Goal: Transaction & Acquisition: Download file/media

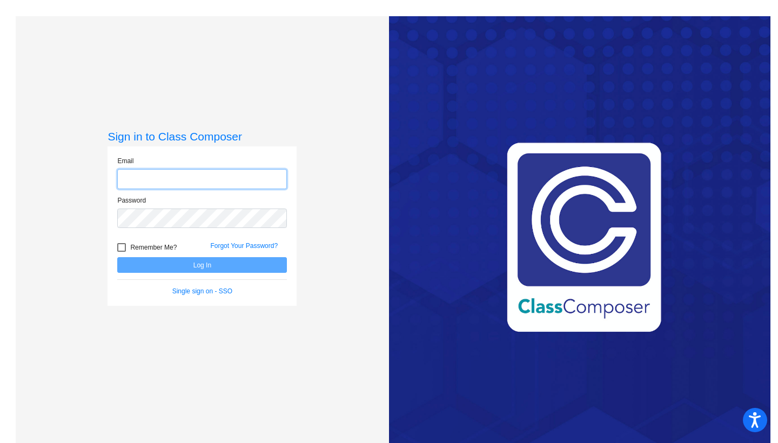
type input "[EMAIL_ADDRESS][DOMAIN_NAME]"
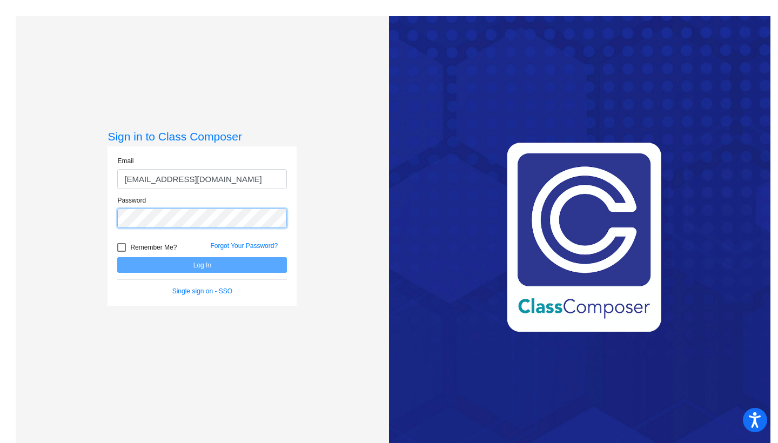
click at [200, 265] on button "Log In" at bounding box center [202, 265] width 170 height 16
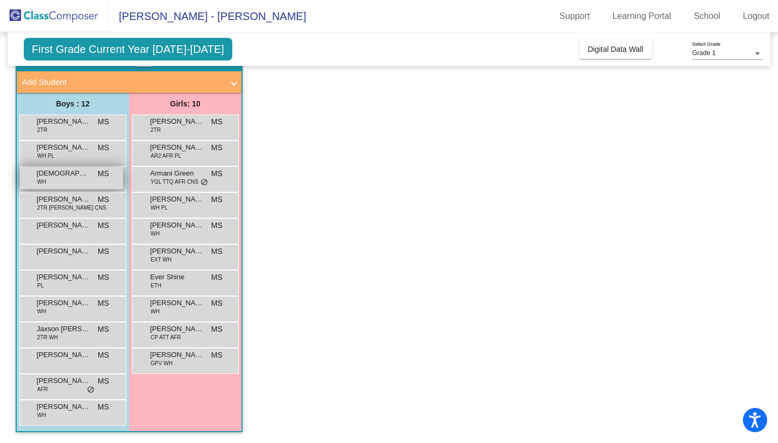
scroll to position [58, 0]
click at [182, 175] on span "Armani Green" at bounding box center [177, 173] width 54 height 11
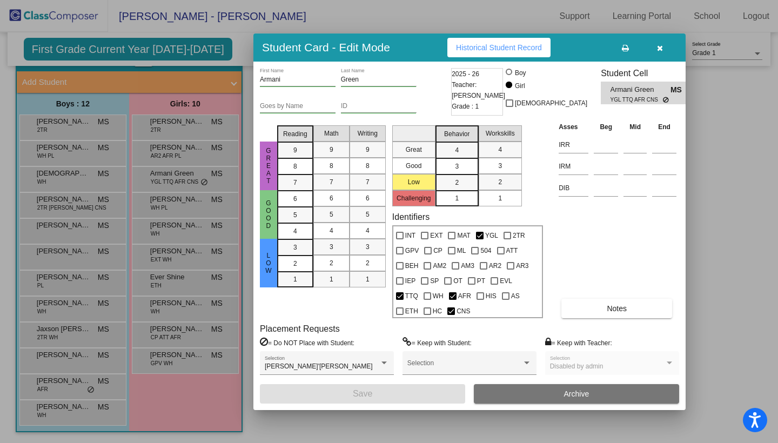
scroll to position [0, 0]
click at [659, 47] on icon "button" at bounding box center [660, 48] width 6 height 8
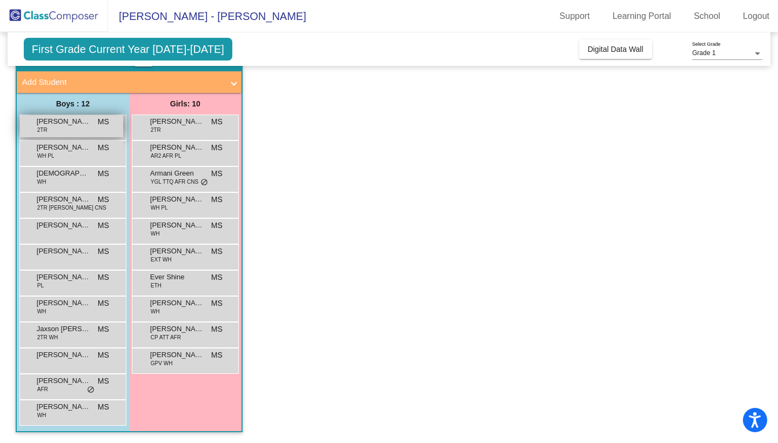
click at [89, 125] on span "[PERSON_NAME]" at bounding box center [64, 121] width 54 height 11
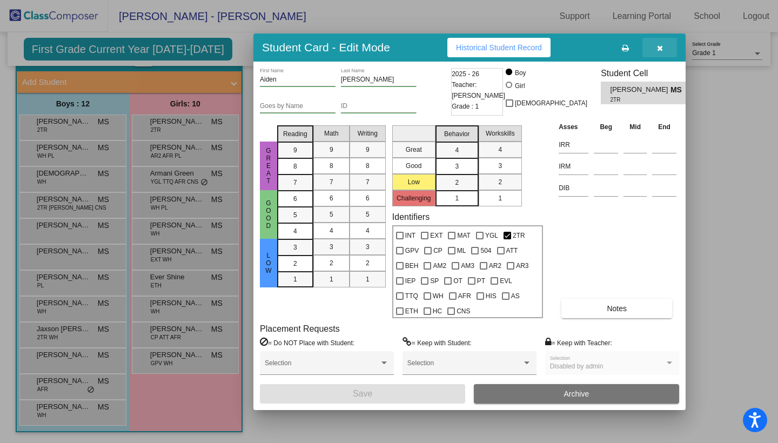
click at [661, 50] on icon "button" at bounding box center [660, 48] width 6 height 8
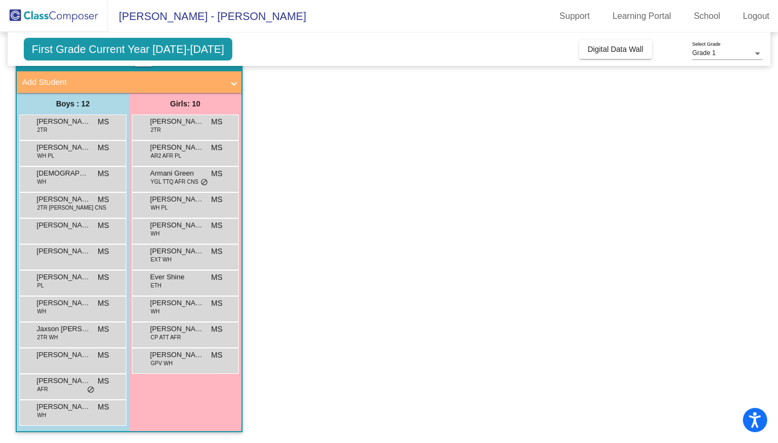
click at [95, 137] on div "[PERSON_NAME] 2TR MS lock do_not_disturb_alt" at bounding box center [72, 128] width 107 height 26
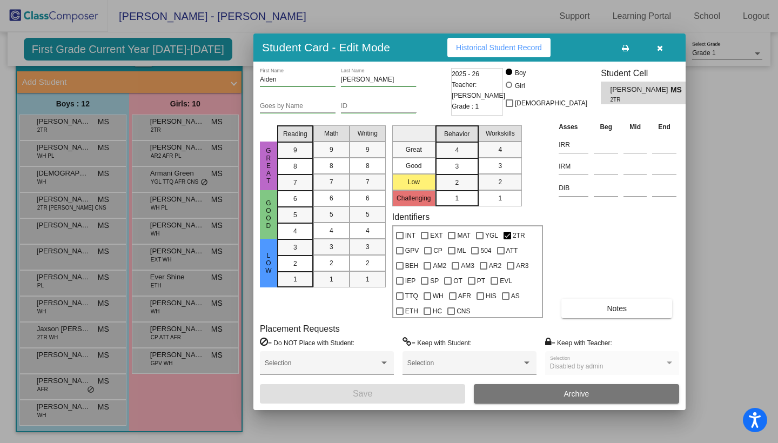
click at [476, 43] on span "Historical Student Record" at bounding box center [499, 47] width 86 height 9
click at [500, 46] on span "Historical Student Record" at bounding box center [499, 47] width 86 height 9
click at [663, 46] on button "button" at bounding box center [659, 47] width 35 height 19
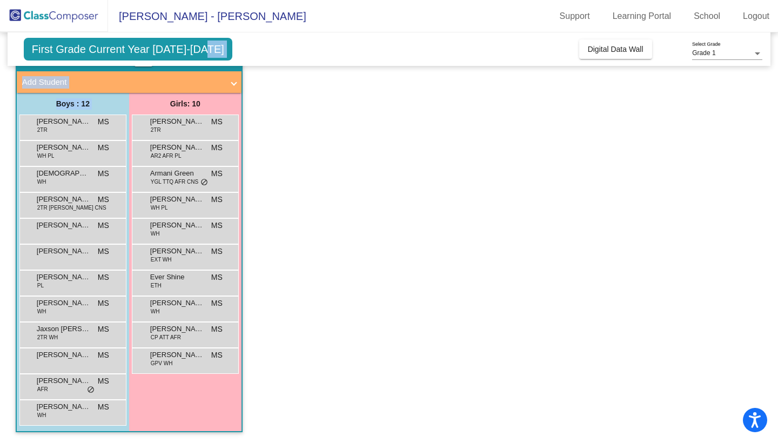
drag, startPoint x: 100, startPoint y: 128, endPoint x: 123, endPoint y: 54, distance: 76.9
click at [123, 54] on div "First Grade Current Year [DATE]-[DATE] Add, Move, or Retain Students Off On Inc…" at bounding box center [389, 208] width 747 height 469
click at [126, 51] on span "First Grade Current Year [DATE]-[DATE]" at bounding box center [128, 49] width 209 height 23
click at [166, 47] on span "First Grade Current Year [DATE]-[DATE]" at bounding box center [128, 49] width 209 height 23
click at [193, 40] on span "First Grade Current Year [DATE]-[DATE]" at bounding box center [128, 49] width 209 height 23
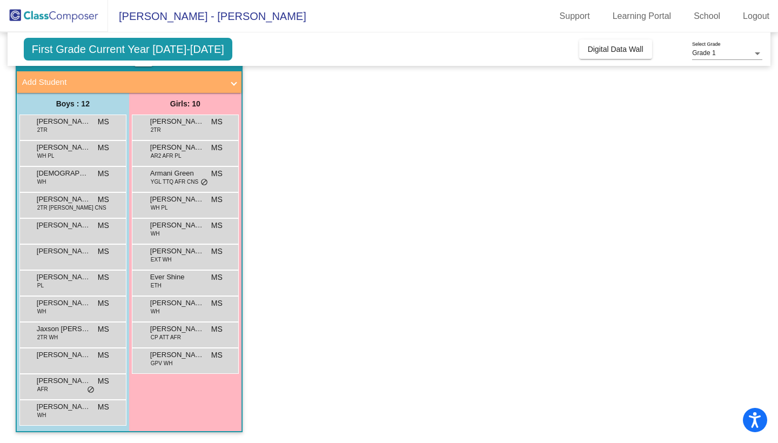
click at [232, 85] on span at bounding box center [234, 82] width 4 height 12
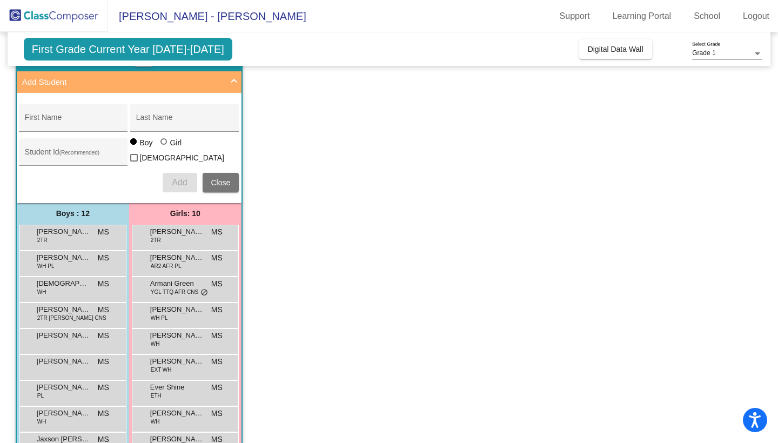
click at [232, 85] on span at bounding box center [234, 82] width 4 height 12
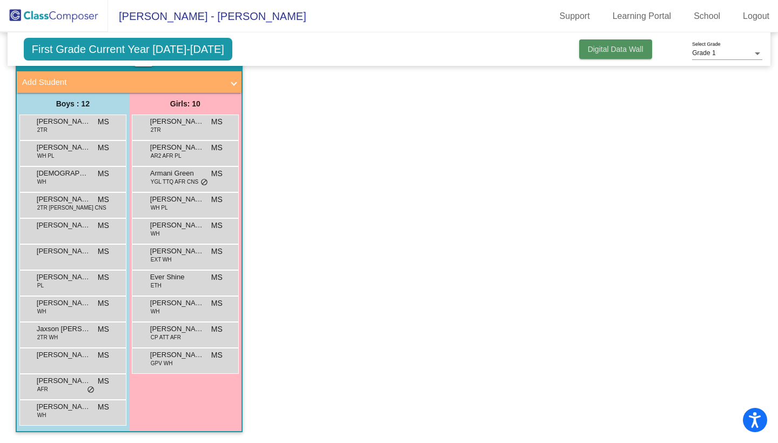
click at [613, 53] on span "Digital Data Wall" at bounding box center [616, 49] width 56 height 9
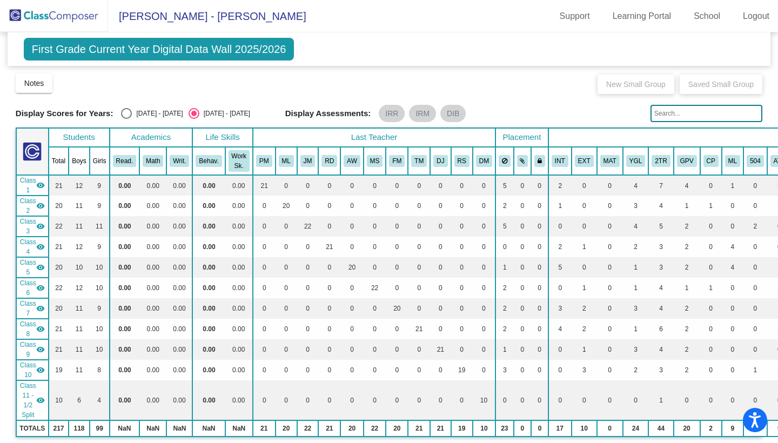
click at [279, 48] on span "First Grade Current Year Digital Data Wall 2025/2026" at bounding box center [159, 49] width 271 height 23
click at [84, 26] on img at bounding box center [54, 16] width 108 height 32
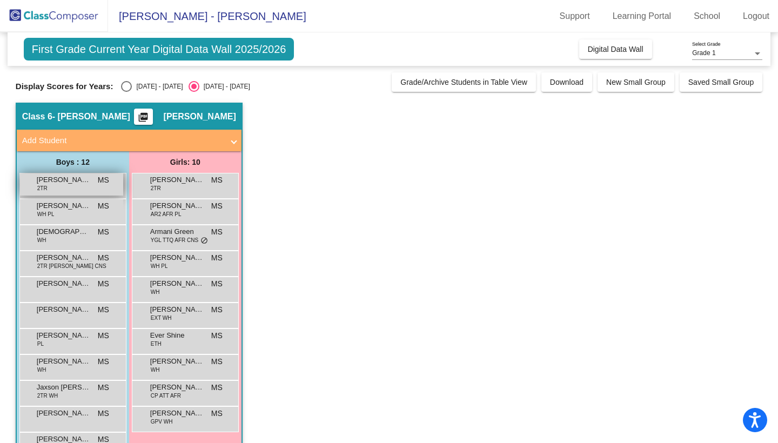
click at [79, 190] on div "[PERSON_NAME] 2TR MS lock do_not_disturb_alt" at bounding box center [71, 184] width 103 height 22
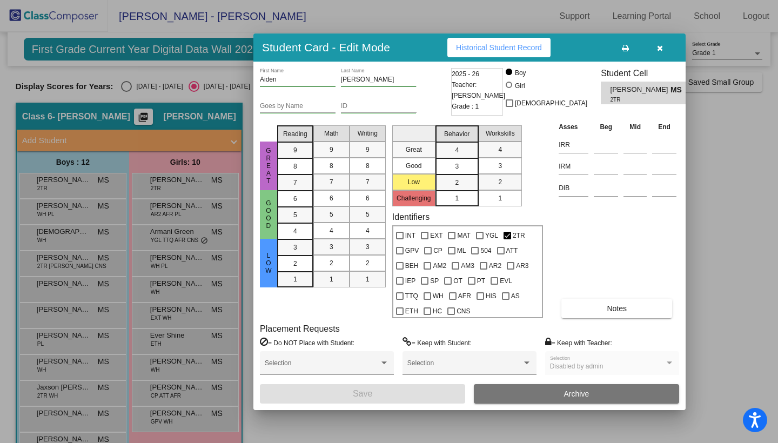
click at [524, 53] on button "Historical Student Record" at bounding box center [498, 47] width 103 height 19
click at [508, 49] on span "Historical Student Record" at bounding box center [499, 47] width 86 height 9
click at [642, 86] on span "[PERSON_NAME]" at bounding box center [641, 89] width 60 height 11
click at [659, 51] on icon "button" at bounding box center [660, 48] width 6 height 8
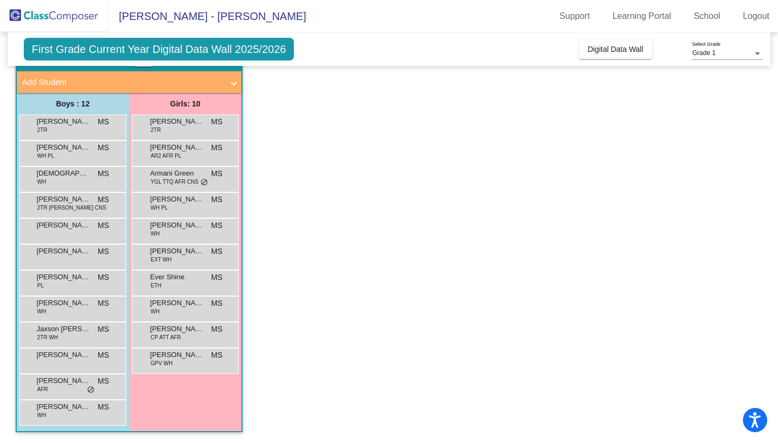
scroll to position [58, 0]
click at [92, 162] on div "[PERSON_NAME] WH PL MS lock do_not_disturb_alt" at bounding box center [71, 152] width 103 height 22
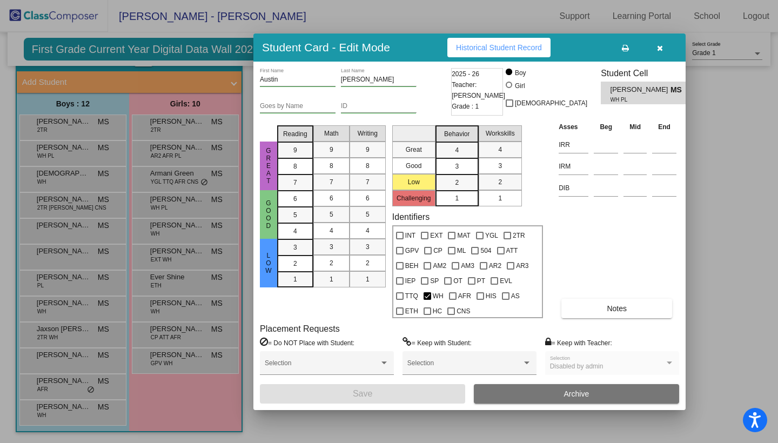
scroll to position [0, 0]
click at [527, 46] on span "Historical Student Record" at bounding box center [499, 47] width 86 height 9
click at [659, 310] on button "Notes" at bounding box center [616, 308] width 111 height 19
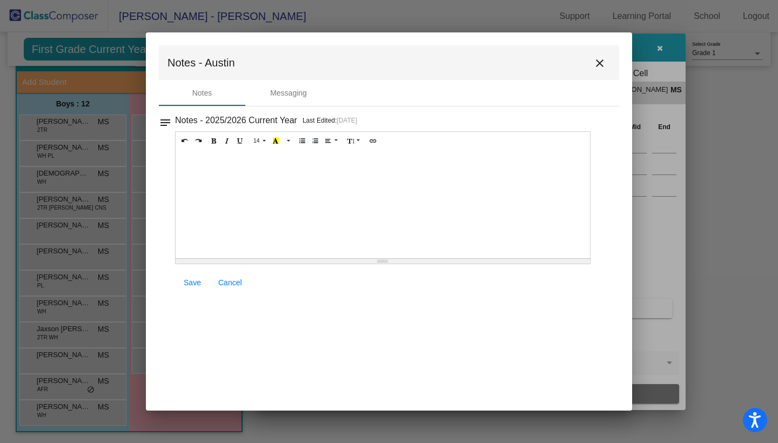
click at [600, 61] on mat-icon "close" at bounding box center [599, 63] width 13 height 13
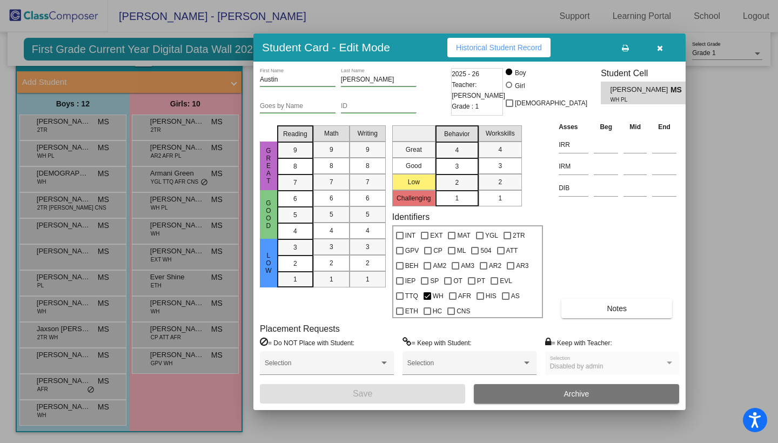
click at [661, 53] on button "button" at bounding box center [659, 47] width 35 height 19
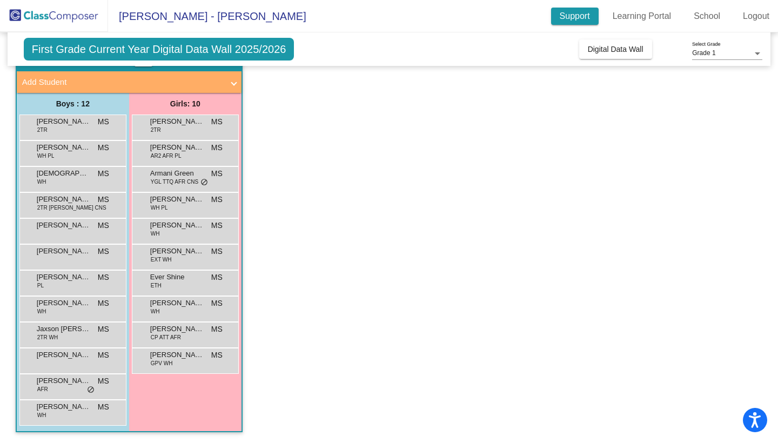
click at [576, 22] on link "Support" at bounding box center [575, 16] width 48 height 17
click at [219, 48] on span "First Grade Current Year Digital Data Wall 2025/2026" at bounding box center [159, 49] width 271 height 23
click at [130, 16] on span "[PERSON_NAME] - [PERSON_NAME]" at bounding box center [207, 16] width 198 height 17
click at [729, 55] on div "Grade 1" at bounding box center [722, 54] width 61 height 8
click at [729, 55] on span "Grade 1" at bounding box center [727, 53] width 70 height 19
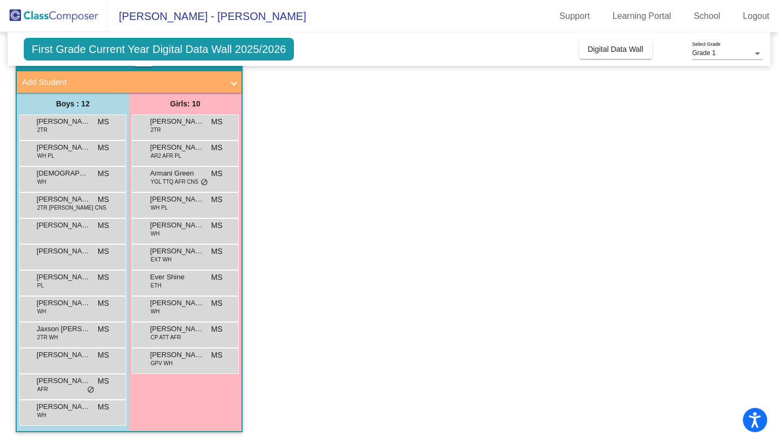
click at [288, 47] on span "First Grade Current Year Digital Data Wall 2025/2026" at bounding box center [159, 49] width 271 height 23
click at [88, 11] on img at bounding box center [54, 16] width 108 height 32
click at [88, 17] on img at bounding box center [54, 16] width 108 height 32
click at [191, 49] on span "First Grade Current Year Digital Data Wall 2025/2026" at bounding box center [159, 49] width 271 height 23
click at [283, 53] on span "First Grade Current Year Digital Data Wall 2025/2026" at bounding box center [159, 49] width 271 height 23
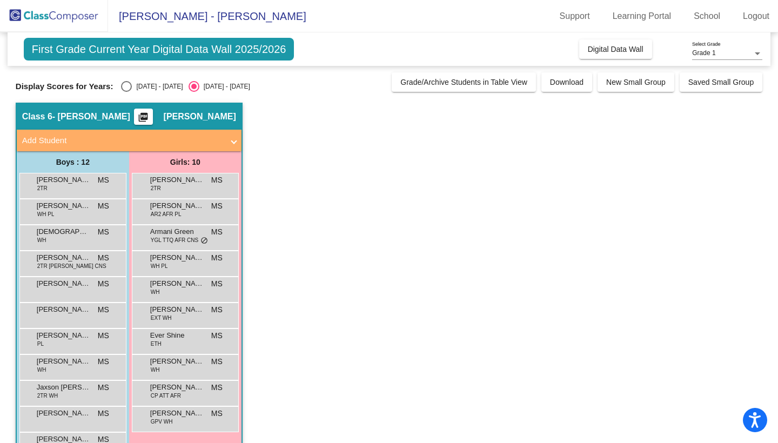
click at [124, 86] on div "Select an option" at bounding box center [126, 86] width 11 height 11
click at [126, 92] on input "[DATE] - [DATE]" at bounding box center [126, 92] width 1 height 1
radio input "true"
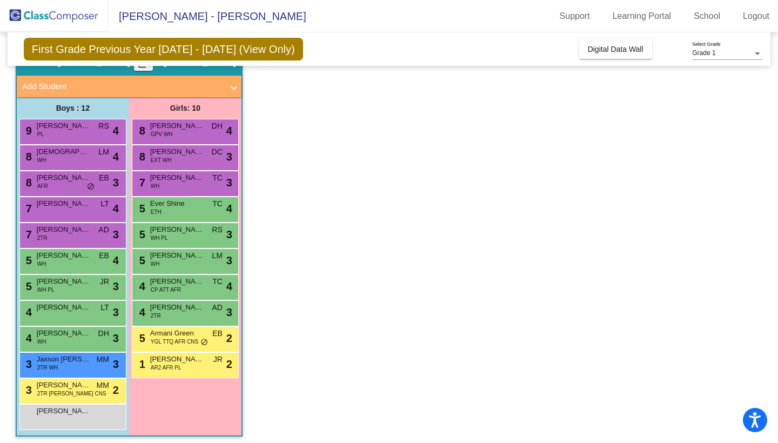
scroll to position [55, 0]
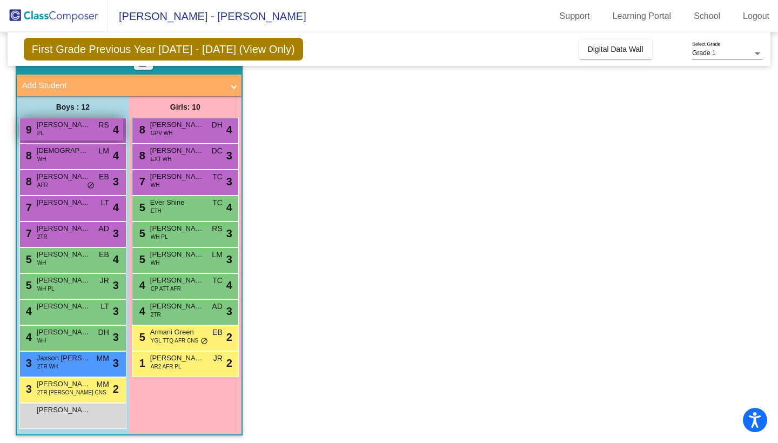
click at [90, 128] on span "[PERSON_NAME] [PERSON_NAME]" at bounding box center [64, 124] width 54 height 11
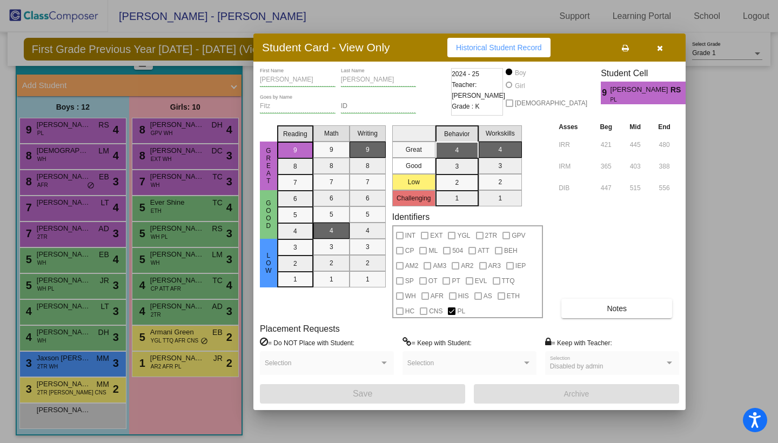
click at [664, 44] on button "button" at bounding box center [659, 47] width 35 height 19
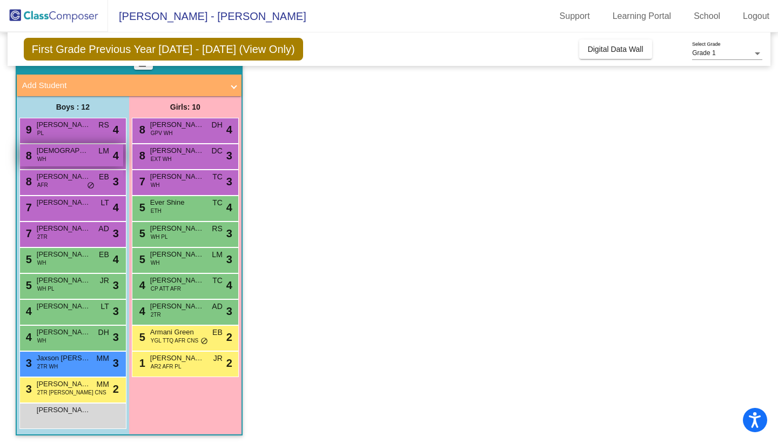
click at [54, 150] on span "[DEMOGRAPHIC_DATA][PERSON_NAME]" at bounding box center [64, 150] width 54 height 11
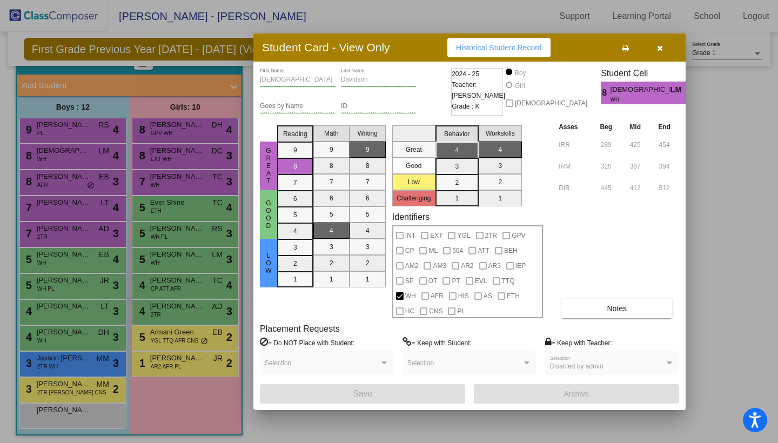
click at [661, 46] on icon "button" at bounding box center [660, 48] width 6 height 8
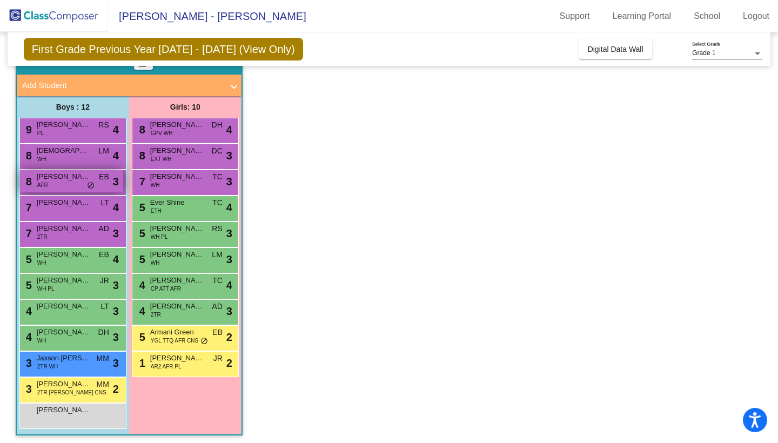
click at [70, 184] on div "8 [PERSON_NAME] AFR EB lock do_not_disturb_alt 3" at bounding box center [71, 181] width 103 height 22
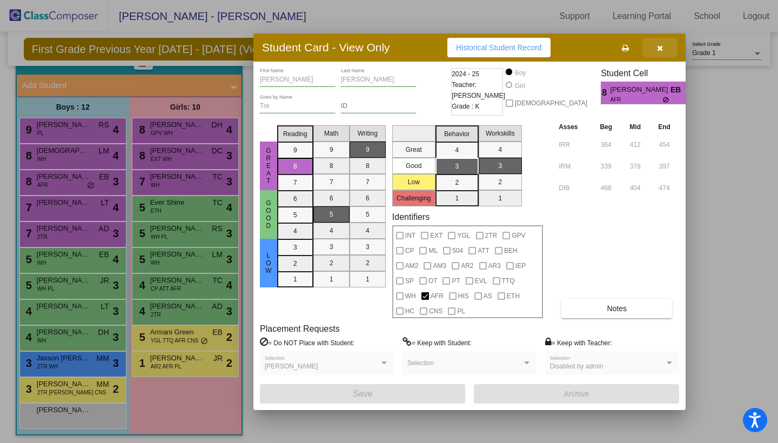
click at [666, 50] on button "button" at bounding box center [659, 47] width 35 height 19
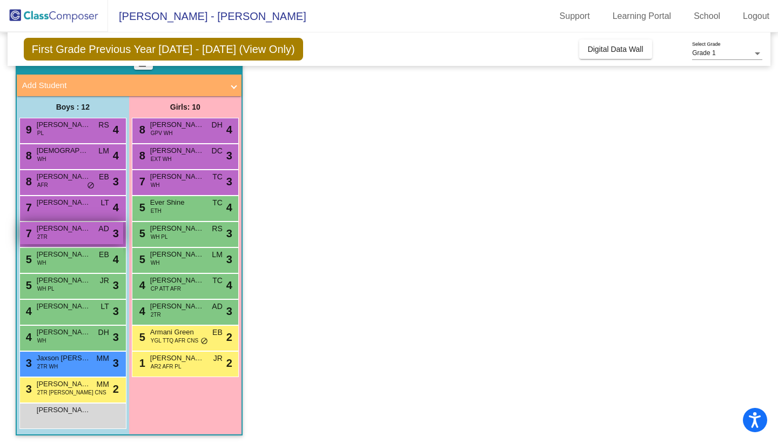
click at [84, 230] on span "[PERSON_NAME]" at bounding box center [64, 228] width 54 height 11
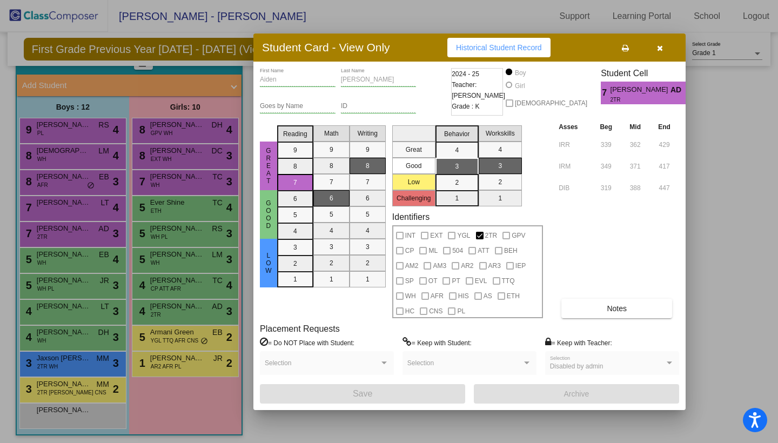
click at [666, 47] on button "button" at bounding box center [659, 47] width 35 height 19
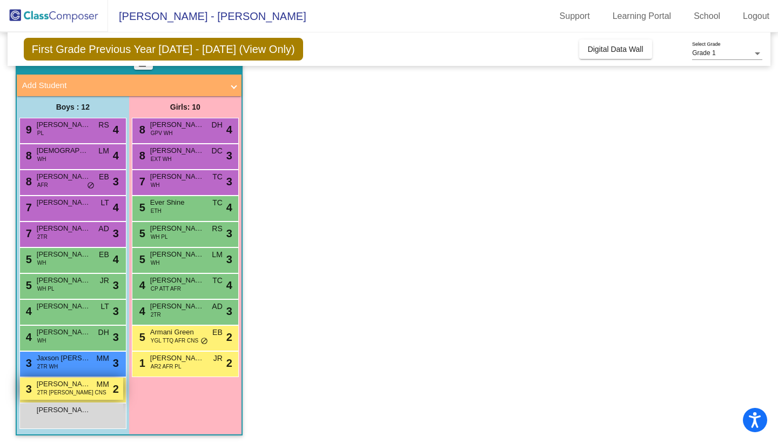
click at [84, 385] on span "[PERSON_NAME]" at bounding box center [64, 384] width 54 height 11
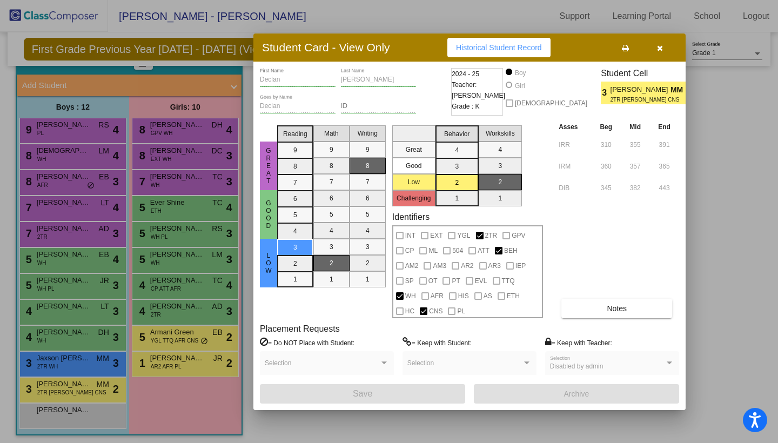
scroll to position [0, 0]
click at [666, 48] on button "button" at bounding box center [659, 47] width 35 height 19
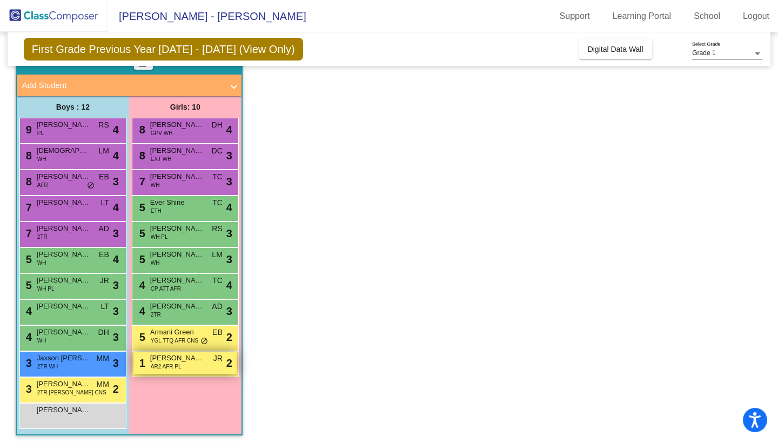
click at [168, 357] on span "[PERSON_NAME]" at bounding box center [177, 358] width 54 height 11
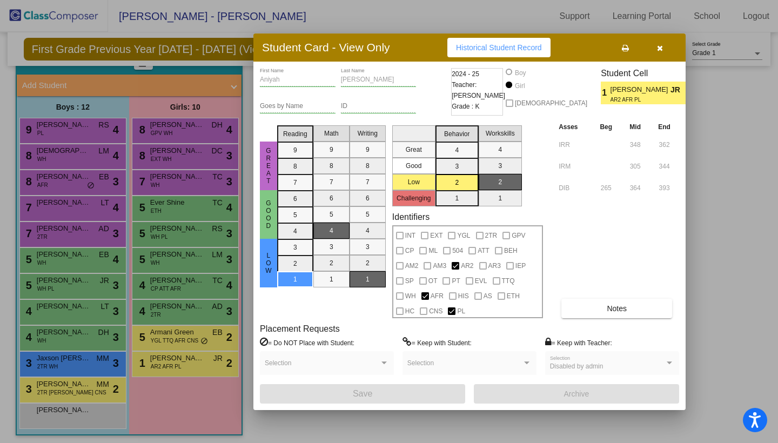
click at [665, 48] on button "button" at bounding box center [659, 47] width 35 height 19
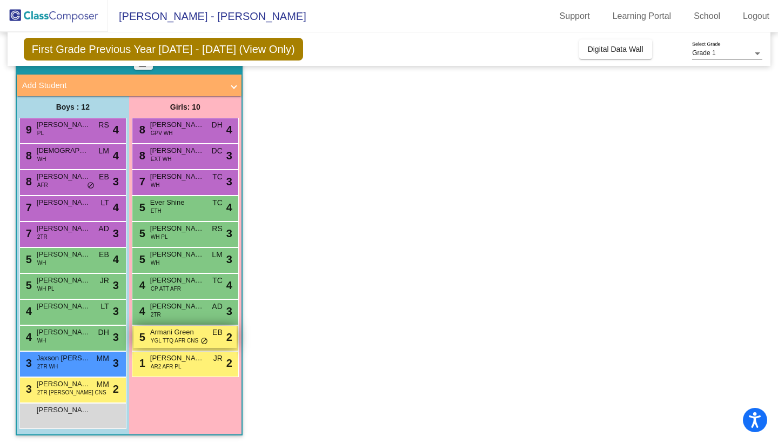
click at [222, 340] on div "5 Armani Green YGL TTQ AFR CNS EB lock do_not_disturb_alt 2" at bounding box center [184, 337] width 103 height 22
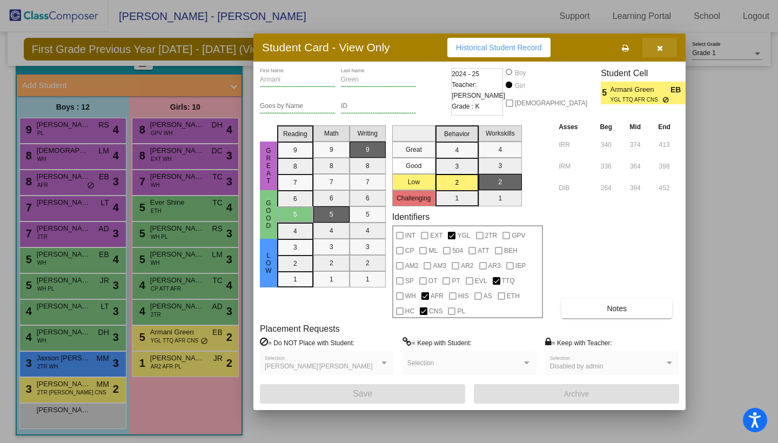
click at [659, 50] on icon "button" at bounding box center [660, 48] width 6 height 8
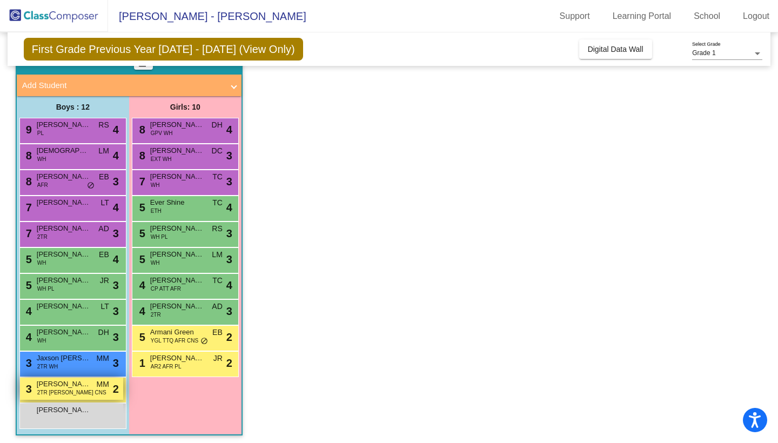
click at [108, 394] on div "3 [PERSON_NAME] 2TR [PERSON_NAME] CNS MM lock do_not_disturb_alt 2" at bounding box center [71, 389] width 103 height 22
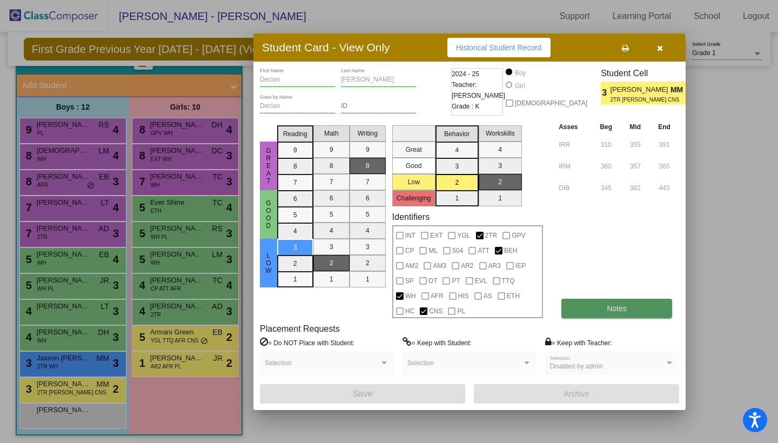
click at [573, 301] on button "Notes" at bounding box center [616, 308] width 111 height 19
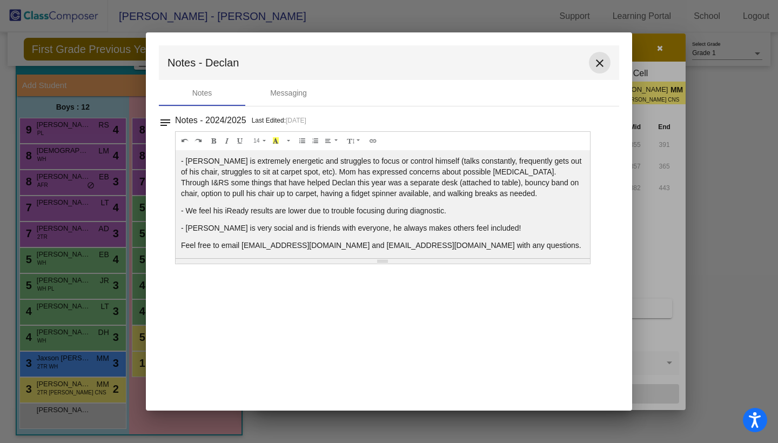
click at [597, 65] on mat-icon "close" at bounding box center [599, 63] width 13 height 13
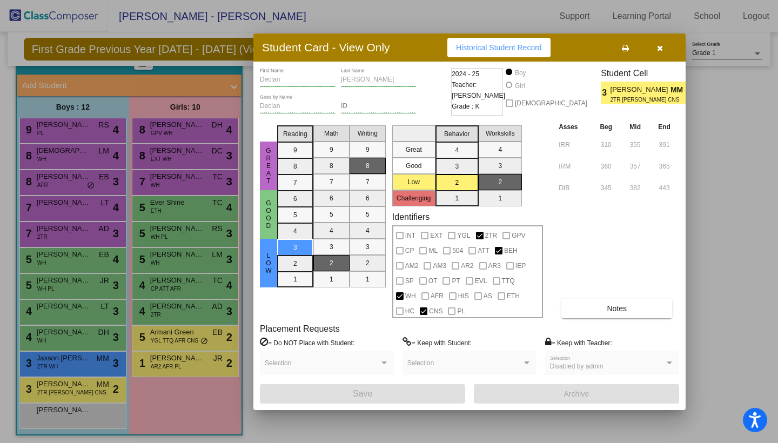
click at [658, 49] on icon "button" at bounding box center [660, 48] width 6 height 8
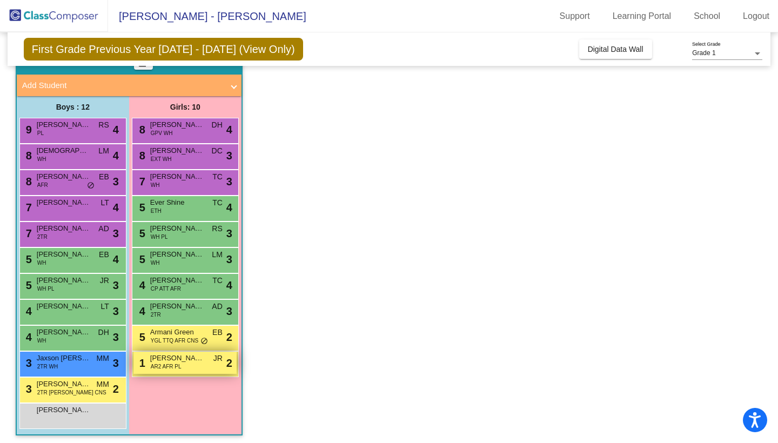
click at [171, 364] on span "AR2 AFR PL" at bounding box center [166, 367] width 31 height 8
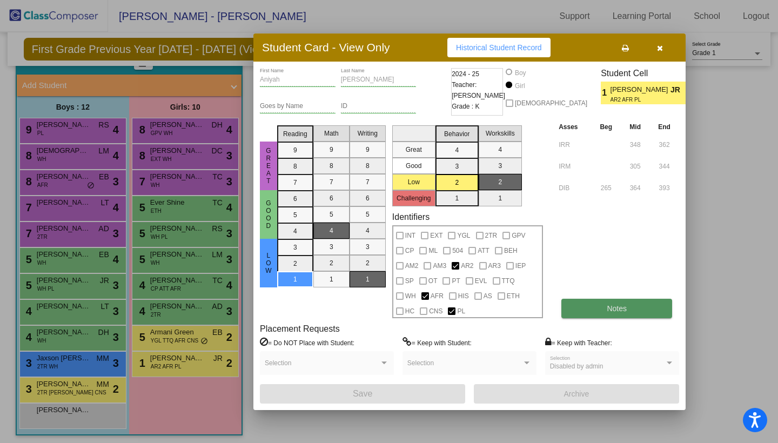
click at [585, 309] on button "Notes" at bounding box center [616, 308] width 111 height 19
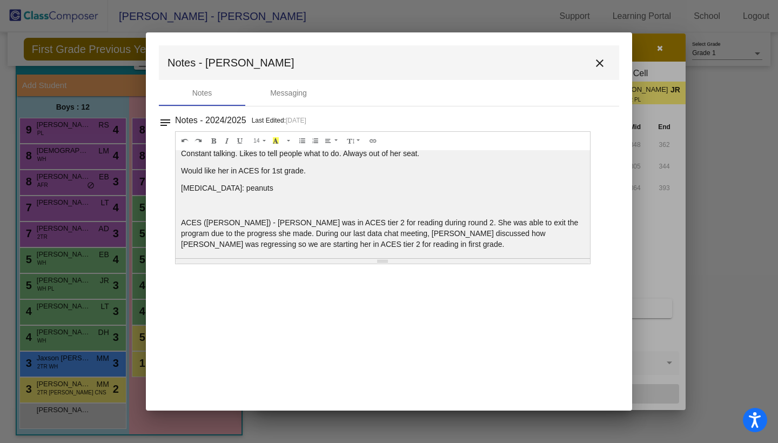
click at [601, 65] on mat-icon "close" at bounding box center [599, 63] width 13 height 13
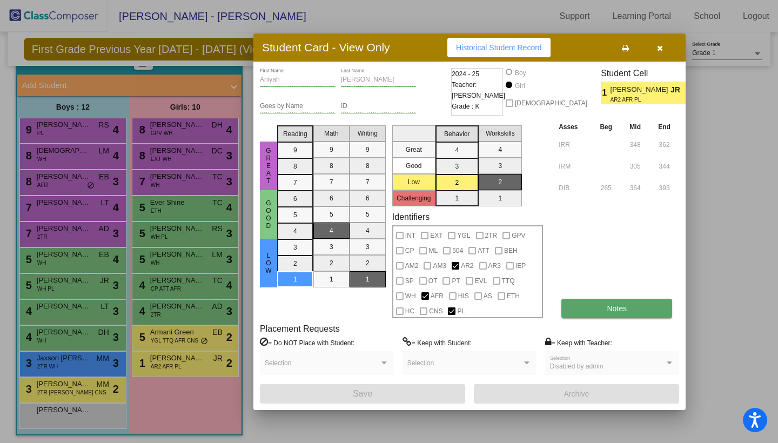
click at [618, 313] on button "Notes" at bounding box center [616, 308] width 111 height 19
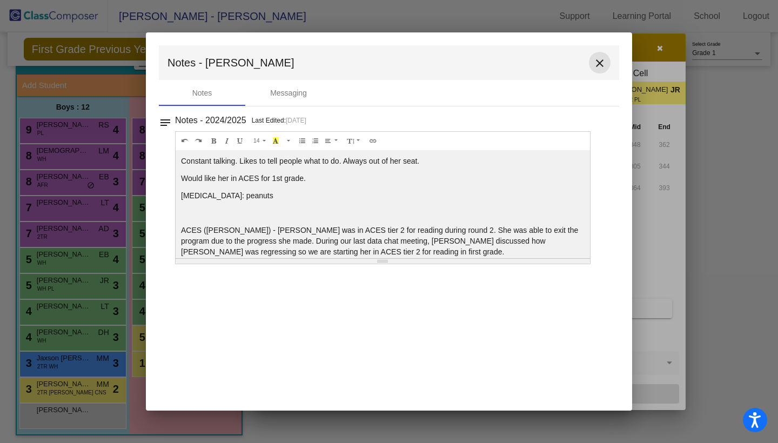
click at [598, 58] on mat-icon "close" at bounding box center [599, 63] width 13 height 13
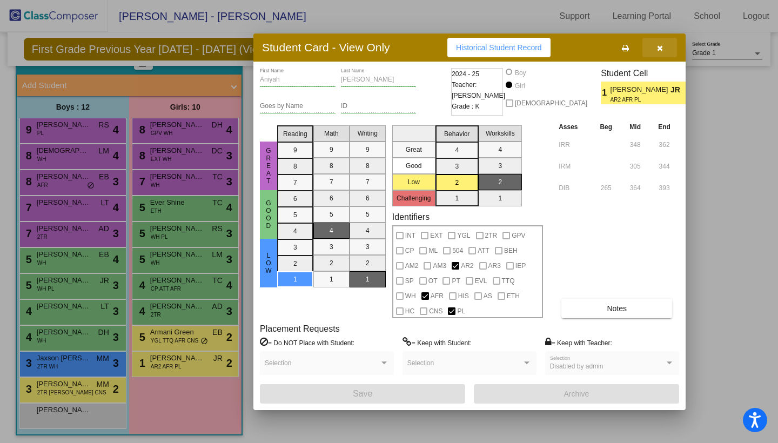
click at [660, 45] on icon "button" at bounding box center [660, 48] width 6 height 8
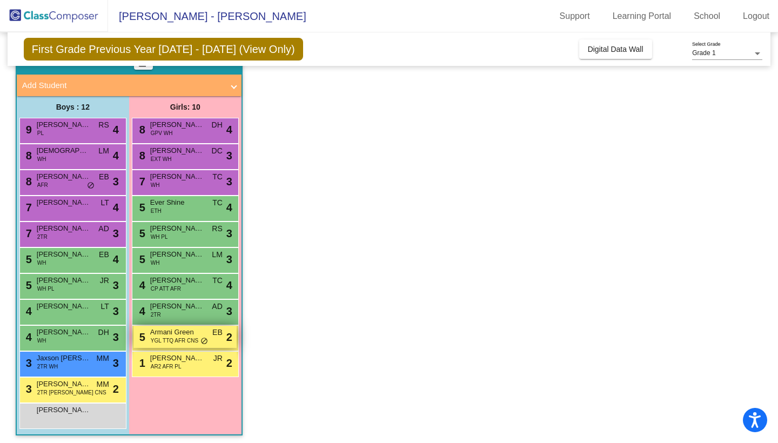
click at [194, 344] on span "YGL TTQ AFR CNS" at bounding box center [175, 341] width 48 height 8
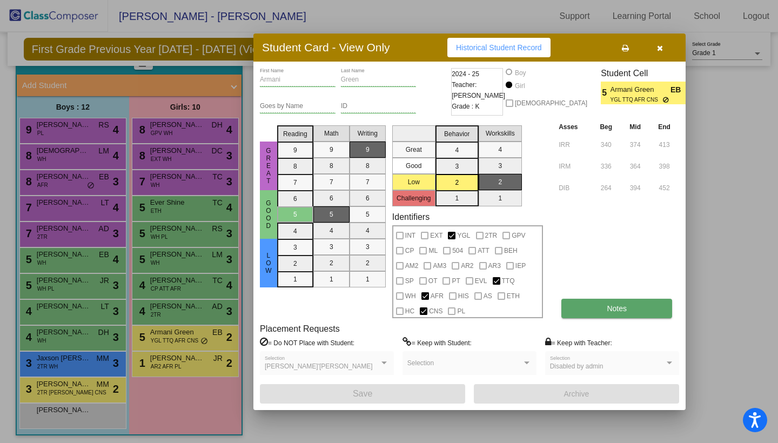
click at [601, 313] on button "Notes" at bounding box center [616, 308] width 111 height 19
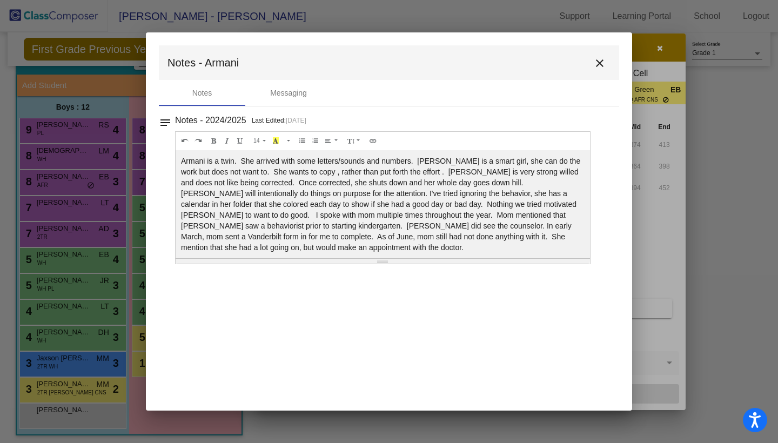
click at [595, 62] on mat-icon "close" at bounding box center [599, 63] width 13 height 13
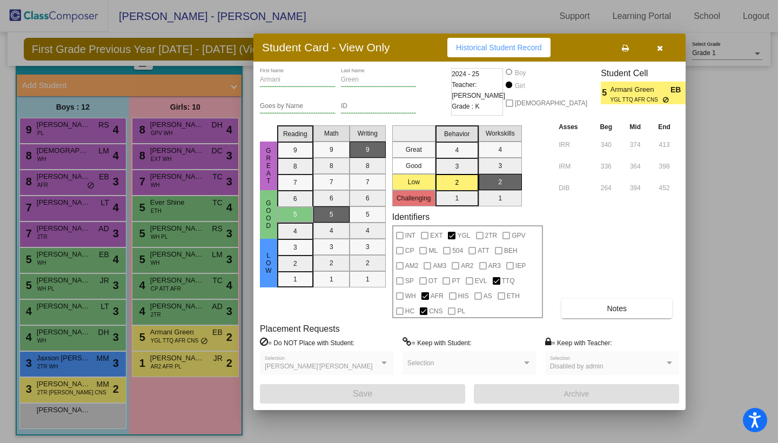
click at [704, 96] on div at bounding box center [389, 221] width 778 height 443
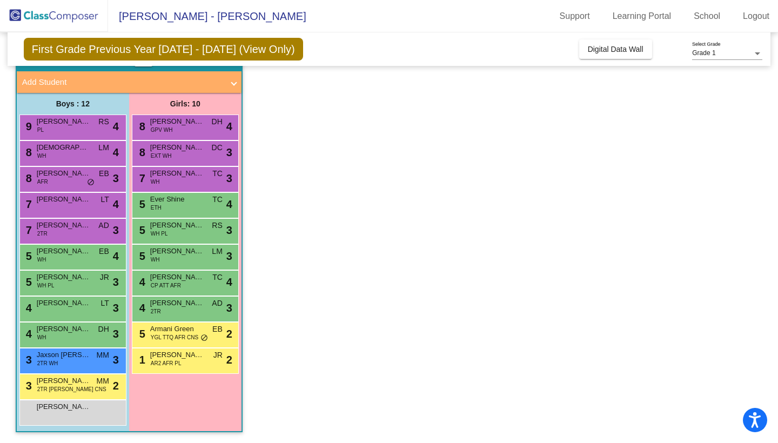
scroll to position [58, 0]
click at [193, 305] on span "[PERSON_NAME]" at bounding box center [177, 303] width 54 height 11
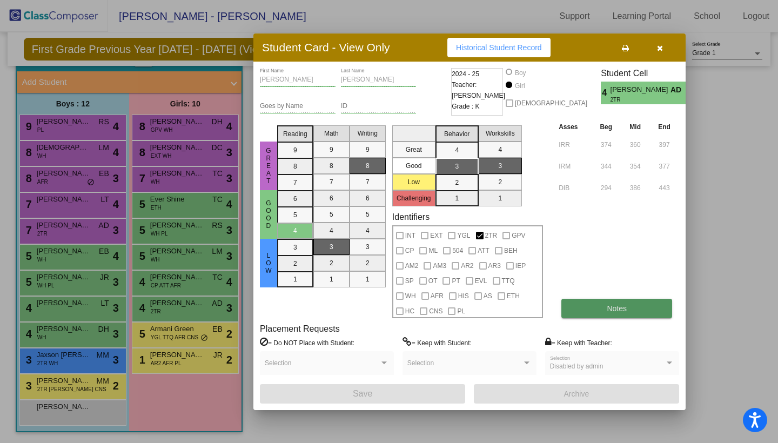
click at [597, 306] on button "Notes" at bounding box center [616, 308] width 111 height 19
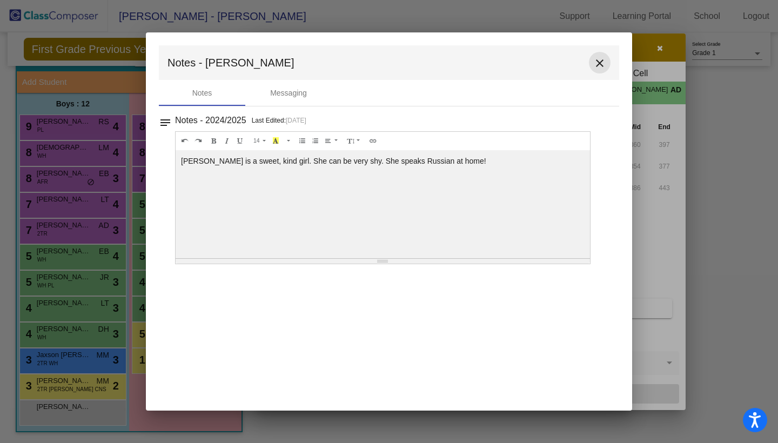
click at [597, 61] on mat-icon "close" at bounding box center [599, 63] width 13 height 13
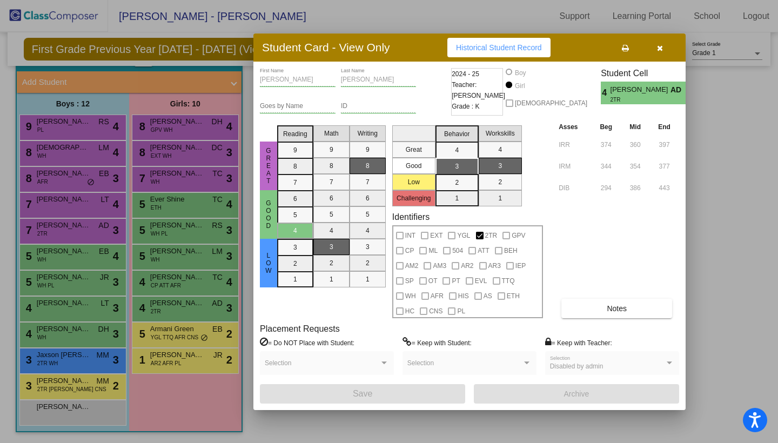
click at [707, 109] on div at bounding box center [389, 221] width 778 height 443
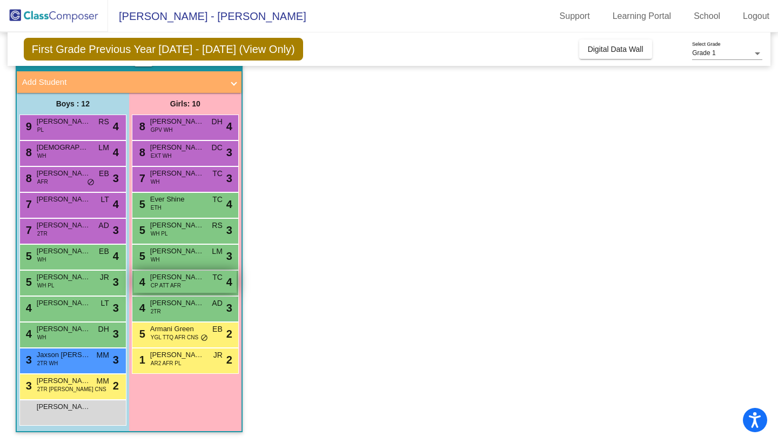
click at [191, 278] on span "[PERSON_NAME]" at bounding box center [177, 277] width 54 height 11
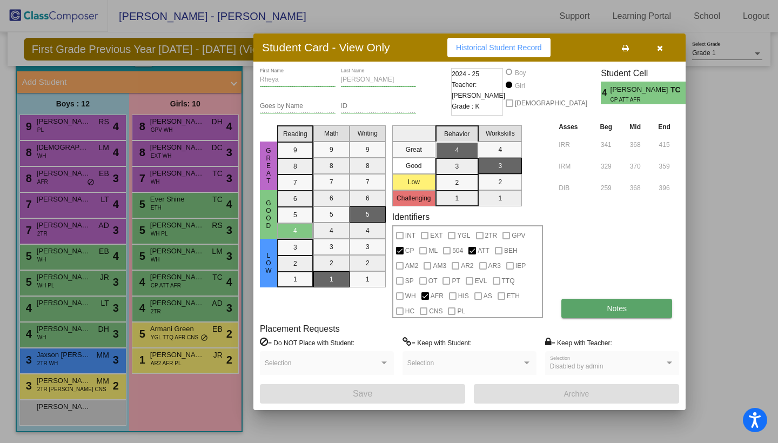
click at [587, 307] on button "Notes" at bounding box center [616, 308] width 111 height 19
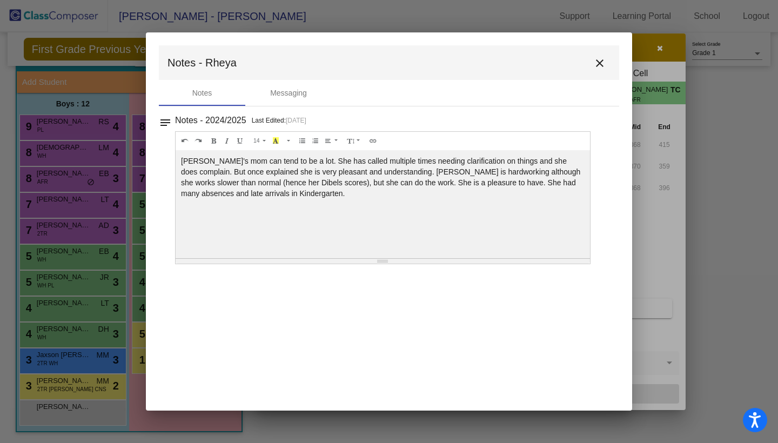
click at [602, 61] on mat-icon "close" at bounding box center [599, 63] width 13 height 13
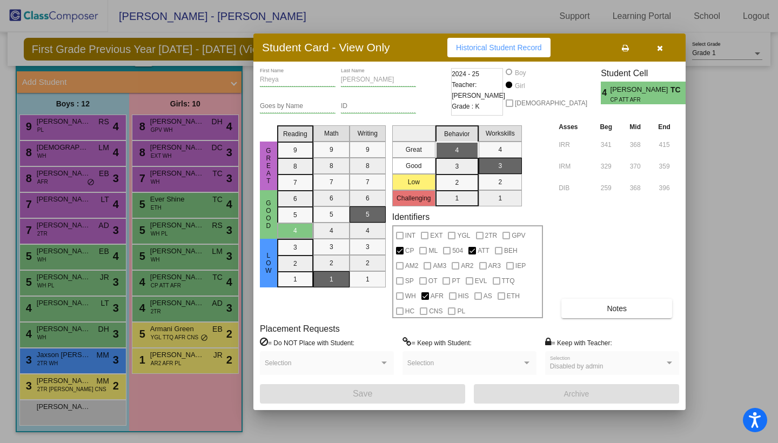
click at [661, 46] on icon "button" at bounding box center [660, 48] width 6 height 8
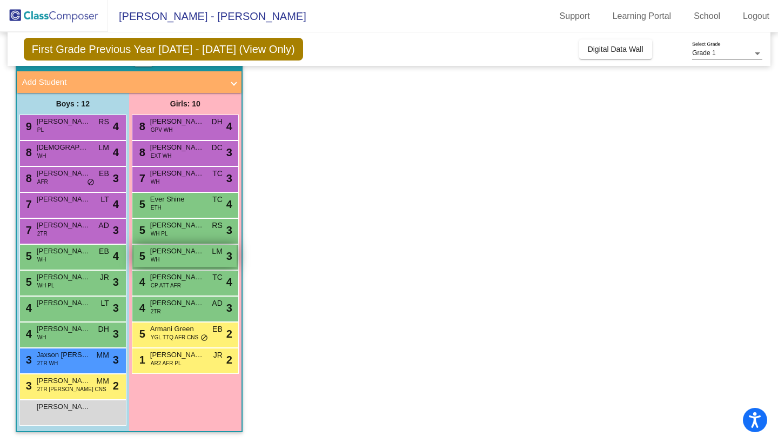
click at [199, 256] on span "[PERSON_NAME]" at bounding box center [177, 251] width 54 height 11
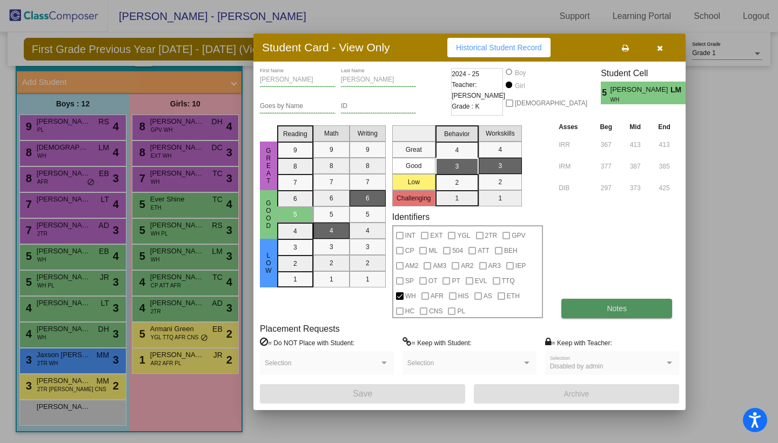
click at [606, 312] on button "Notes" at bounding box center [616, 308] width 111 height 19
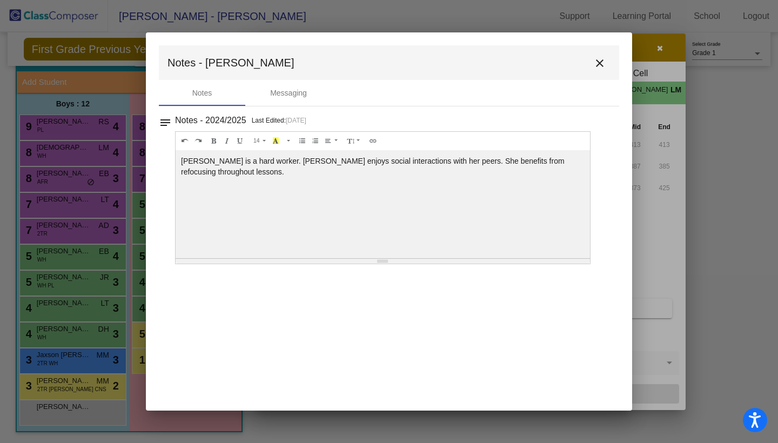
click at [601, 63] on mat-icon "close" at bounding box center [599, 63] width 13 height 13
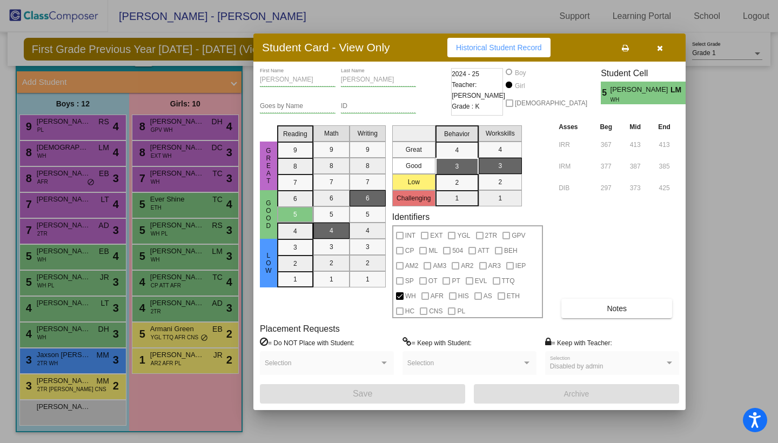
click at [660, 53] on button "button" at bounding box center [659, 47] width 35 height 19
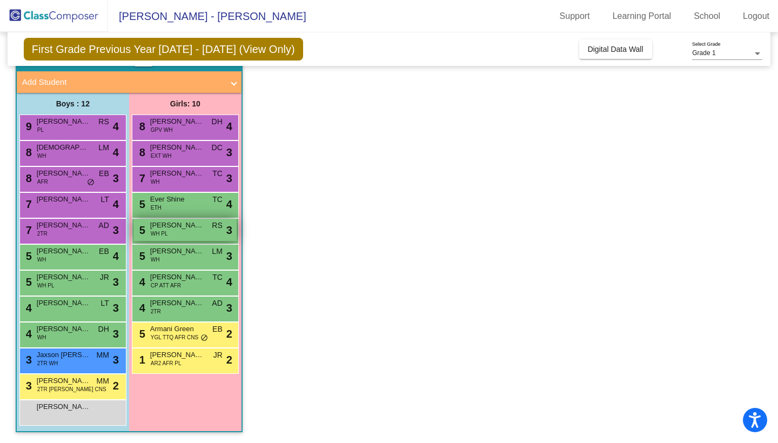
click at [206, 227] on div "5 [PERSON_NAME] WH PL RS lock do_not_disturb_alt 3" at bounding box center [184, 230] width 103 height 22
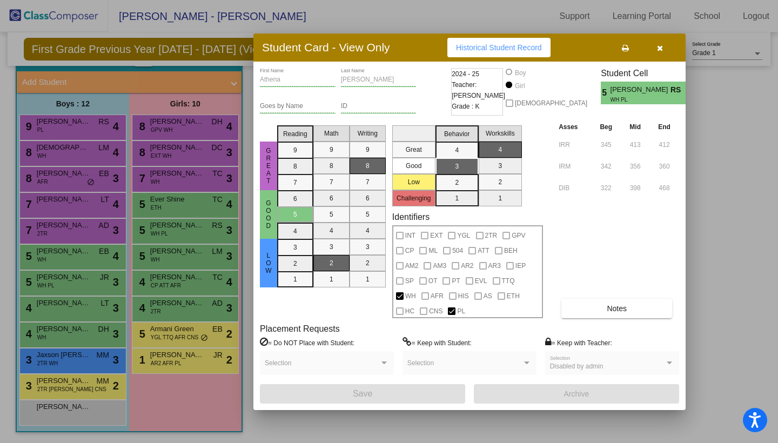
click at [598, 318] on div "[PERSON_NAME] First Name [PERSON_NAME] Last Name Goes by Name ID 2024 - 25 Teac…" at bounding box center [469, 236] width 419 height 336
click at [605, 305] on button "Notes" at bounding box center [616, 308] width 111 height 19
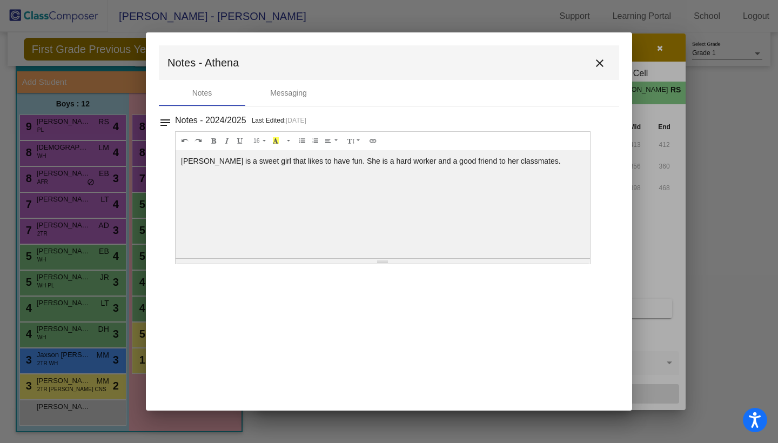
click at [603, 58] on mat-icon "close" at bounding box center [599, 63] width 13 height 13
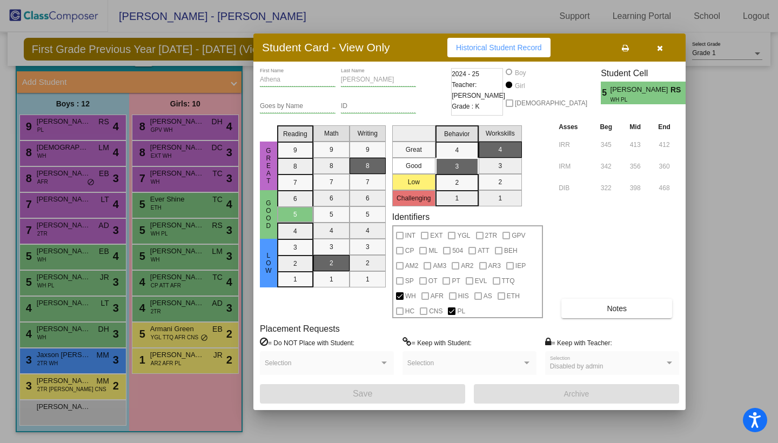
click at [661, 48] on icon "button" at bounding box center [660, 48] width 6 height 8
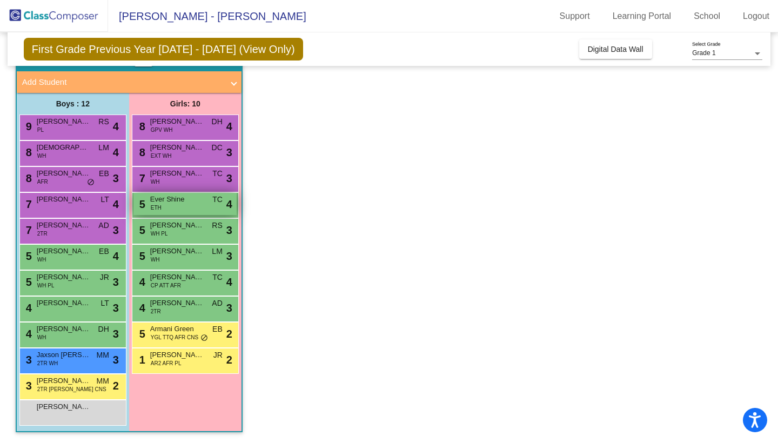
click at [203, 212] on div "5 Ever Shine ETH TC lock do_not_disturb_alt 4" at bounding box center [184, 204] width 103 height 22
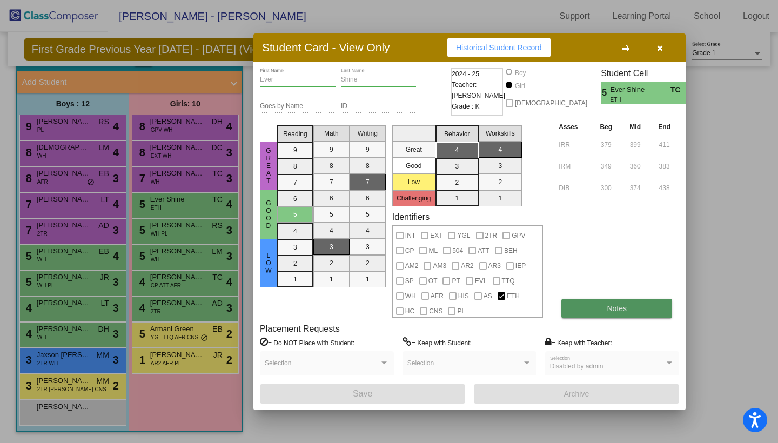
click at [603, 304] on button "Notes" at bounding box center [616, 308] width 111 height 19
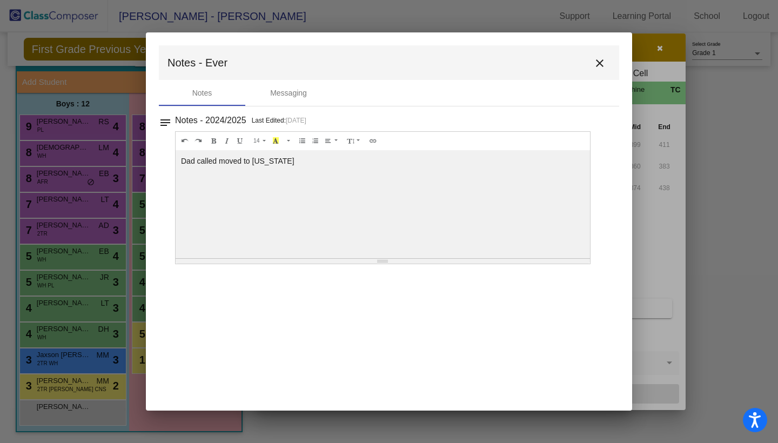
click at [604, 62] on mat-icon "close" at bounding box center [599, 63] width 13 height 13
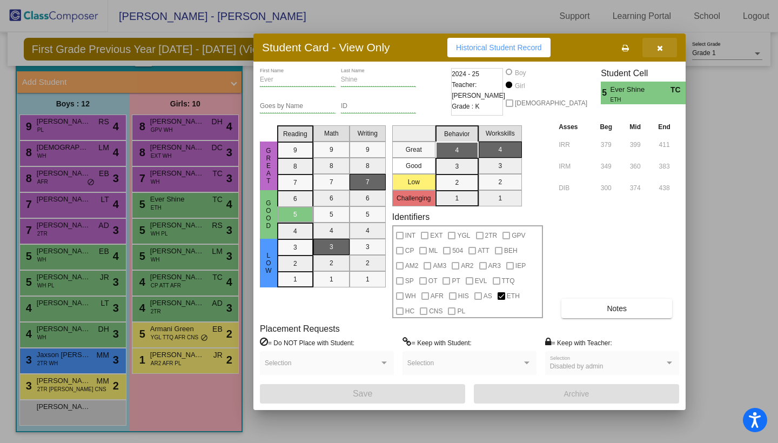
click at [659, 46] on icon "button" at bounding box center [660, 48] width 6 height 8
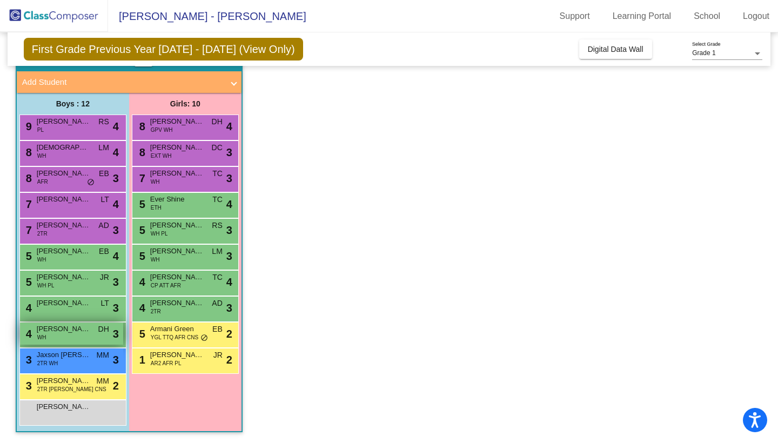
click at [63, 339] on div "4 [PERSON_NAME] WH DH lock do_not_disturb_alt 3" at bounding box center [71, 334] width 103 height 22
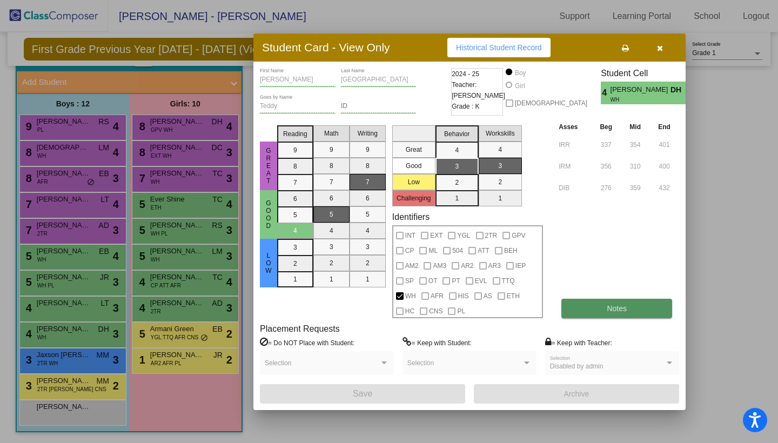
click at [593, 305] on button "Notes" at bounding box center [616, 308] width 111 height 19
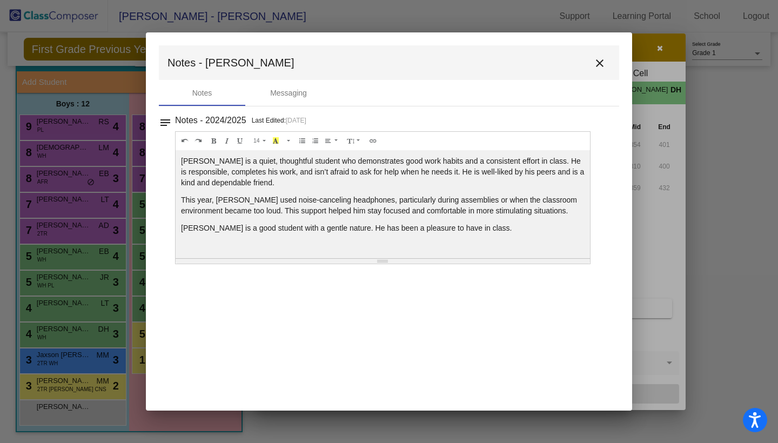
scroll to position [0, 0]
click at [603, 63] on mat-icon "close" at bounding box center [599, 63] width 13 height 13
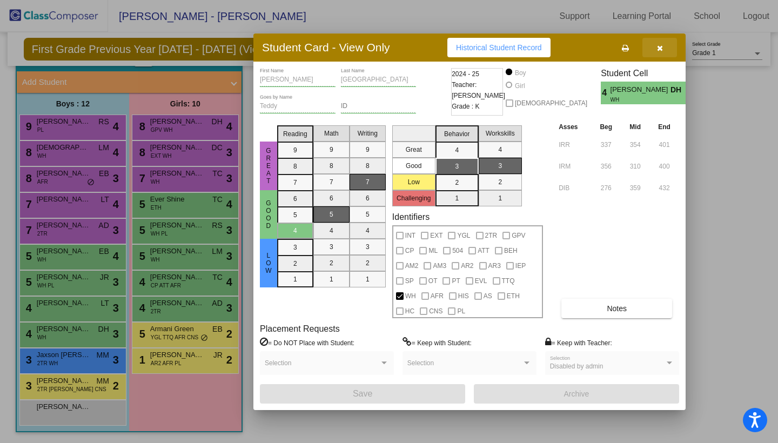
click at [659, 45] on icon "button" at bounding box center [660, 48] width 6 height 8
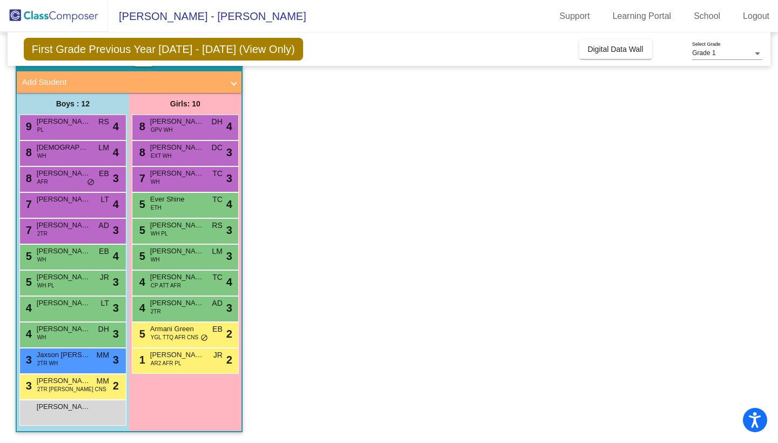
click at [245, 50] on span "First Grade Previous Year [DATE] - [DATE] (View Only)" at bounding box center [163, 49] width 279 height 23
click at [229, 79] on span "Add Student" at bounding box center [127, 82] width 210 height 12
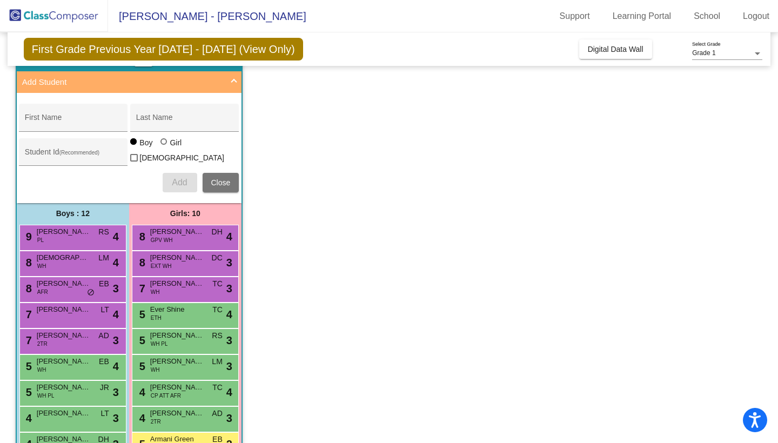
click at [229, 79] on span "Add Student" at bounding box center [127, 82] width 210 height 12
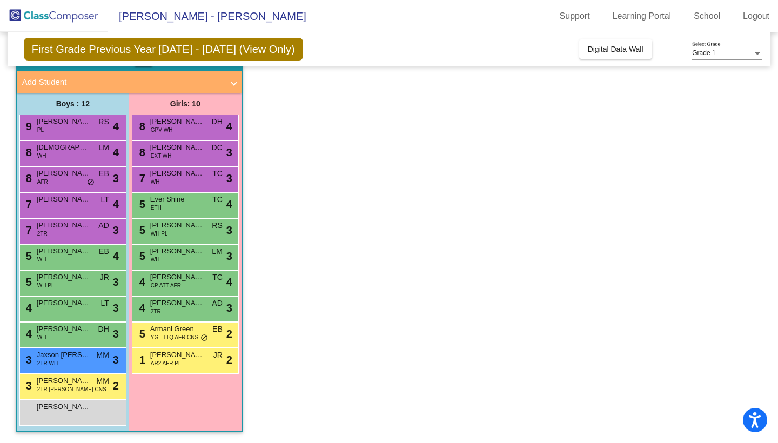
scroll to position [58, 0]
click at [78, 415] on div "[PERSON_NAME] lock do_not_disturb_alt" at bounding box center [71, 411] width 103 height 22
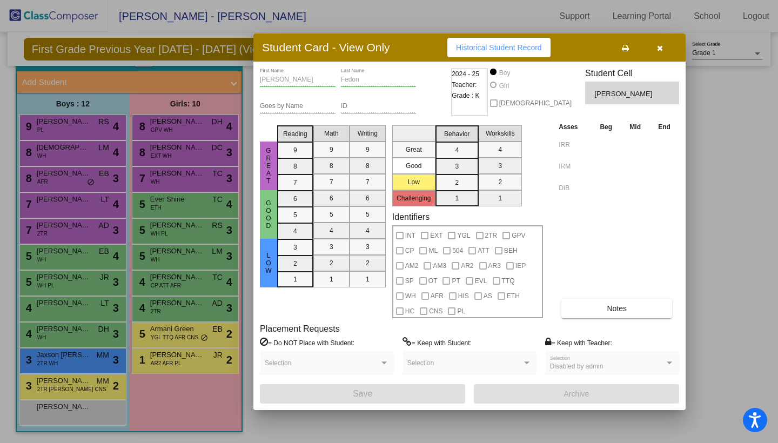
click at [659, 45] on icon "button" at bounding box center [660, 48] width 6 height 8
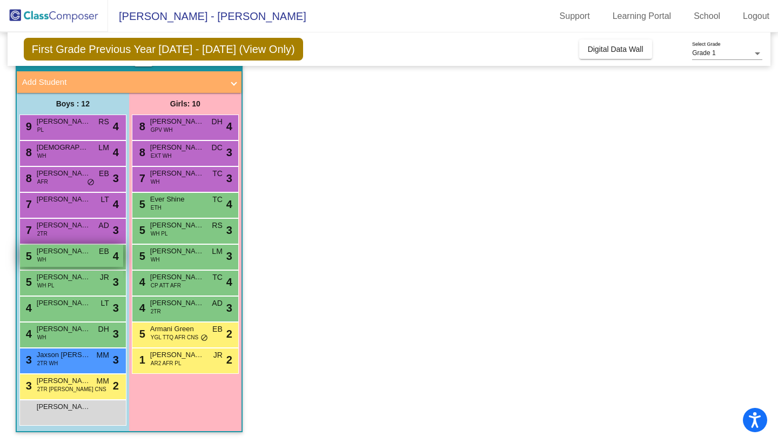
click at [70, 256] on span "[PERSON_NAME]" at bounding box center [64, 251] width 54 height 11
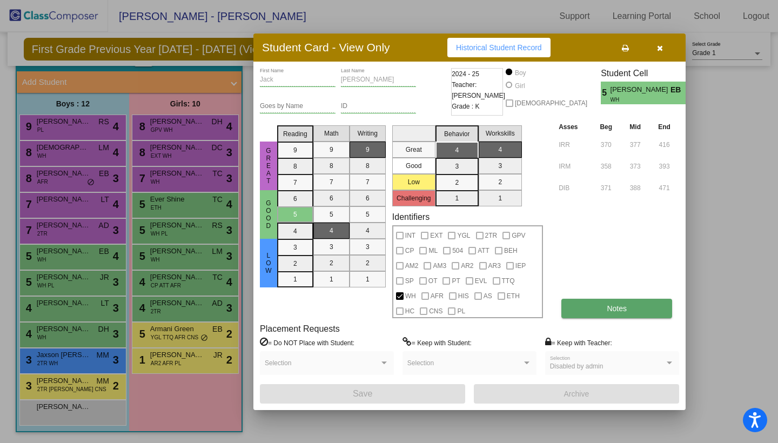
click at [600, 312] on button "Notes" at bounding box center [616, 308] width 111 height 19
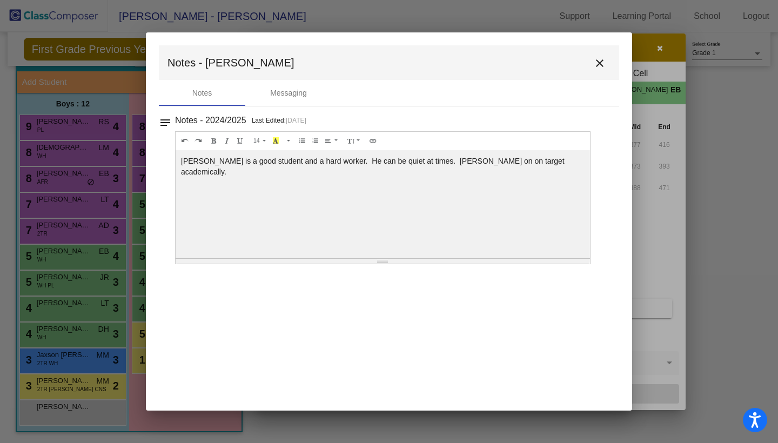
click at [599, 64] on mat-icon "close" at bounding box center [599, 63] width 13 height 13
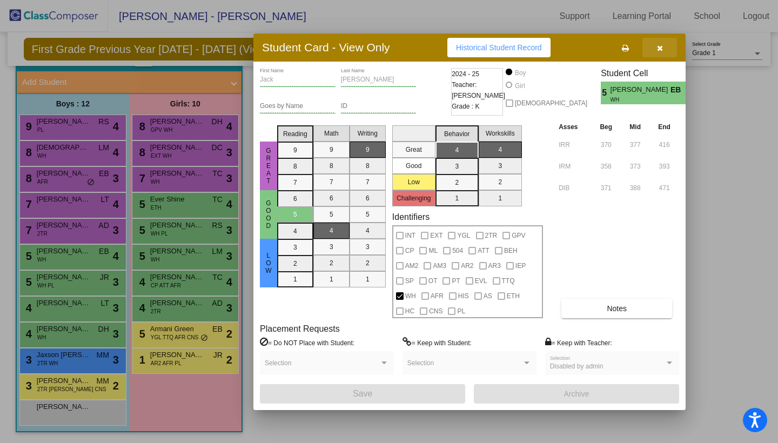
click at [658, 44] on icon "button" at bounding box center [660, 48] width 6 height 8
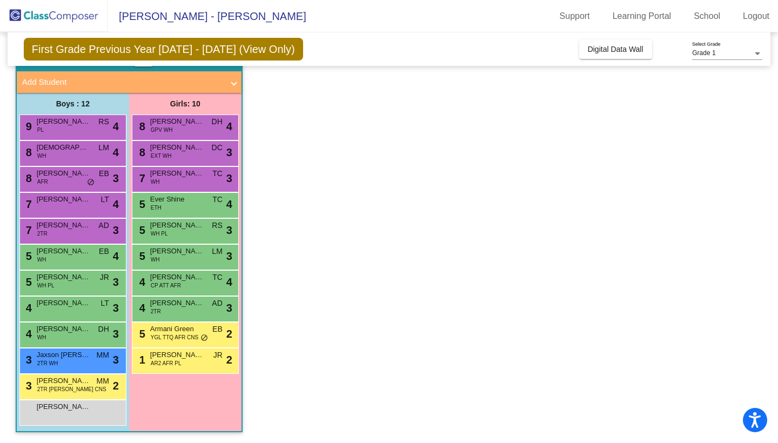
scroll to position [0, 0]
click at [607, 35] on div "First Grade Previous Year [DATE] - [DATE] (View Only) Add, Move, or Retain Stud…" at bounding box center [389, 49] width 763 height 34
click at [607, 45] on span "Digital Data Wall" at bounding box center [616, 49] width 56 height 9
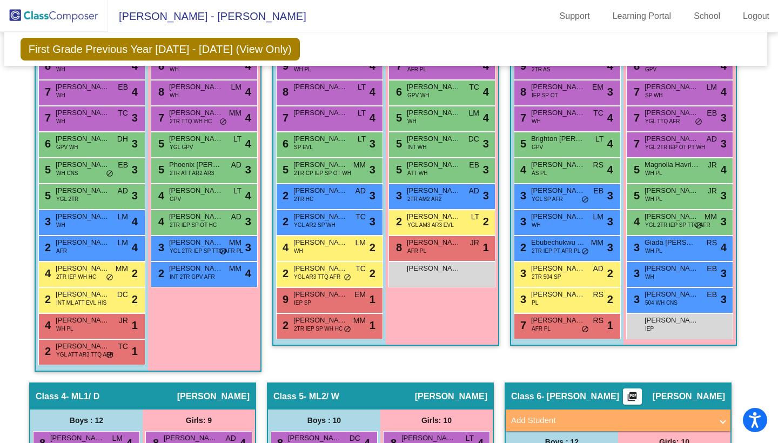
scroll to position [461, 3]
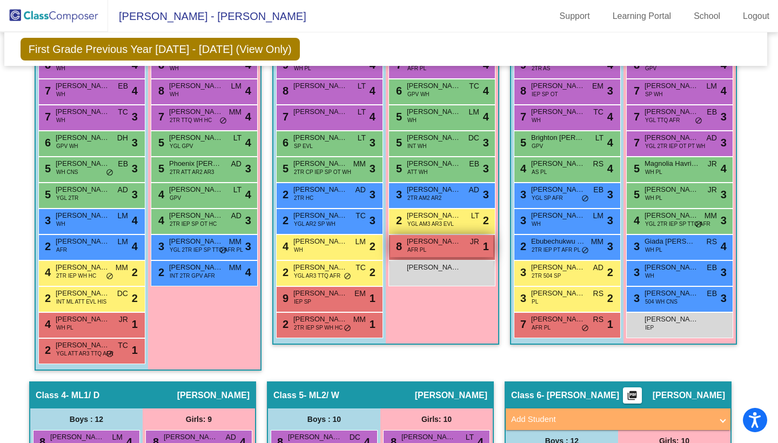
click at [442, 245] on span "[PERSON_NAME]" at bounding box center [434, 241] width 54 height 11
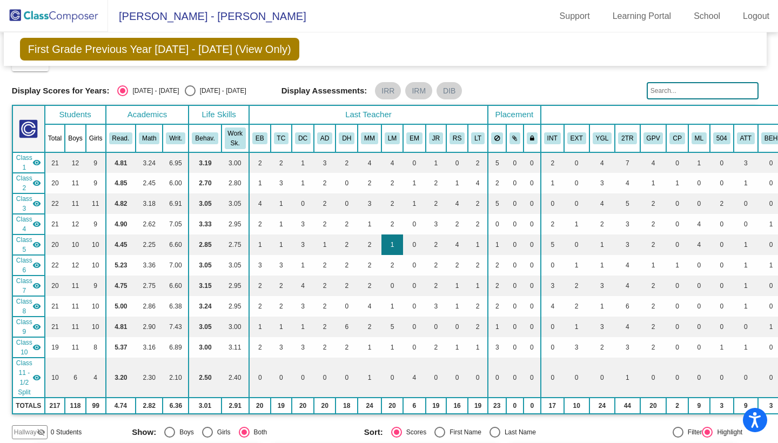
scroll to position [19, 4]
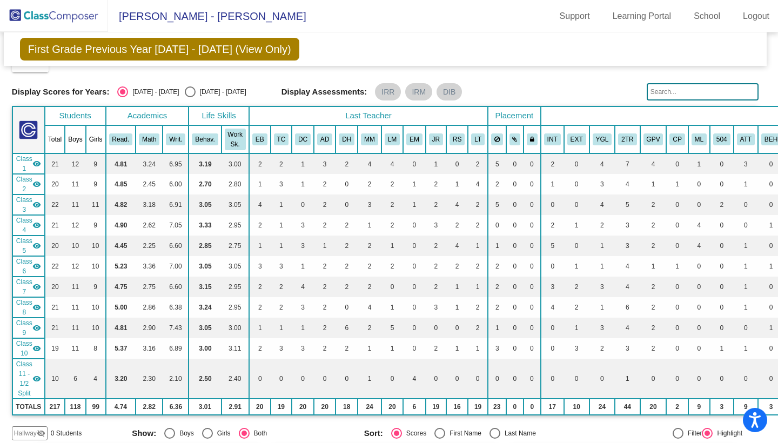
click at [36, 346] on mat-icon "visibility" at bounding box center [36, 348] width 9 height 9
click at [36, 346] on mat-icon "visibility_off" at bounding box center [36, 348] width 9 height 9
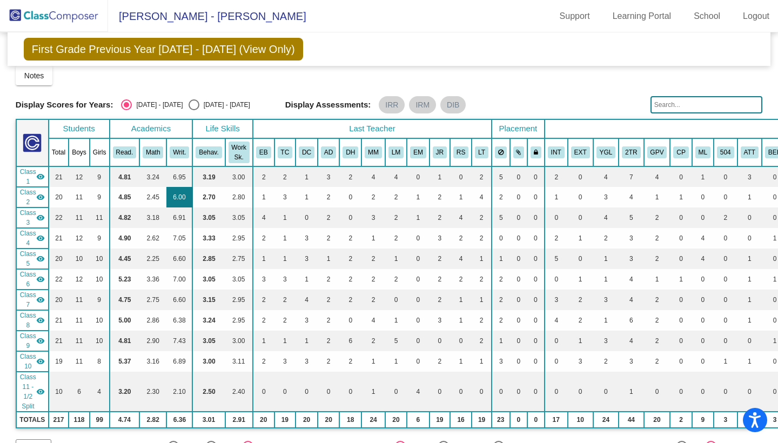
scroll to position [6, 0]
click at [189, 103] on div "Select an option" at bounding box center [194, 104] width 11 height 11
click at [193, 110] on input "[DATE] - [DATE]" at bounding box center [193, 110] width 1 height 1
radio input "true"
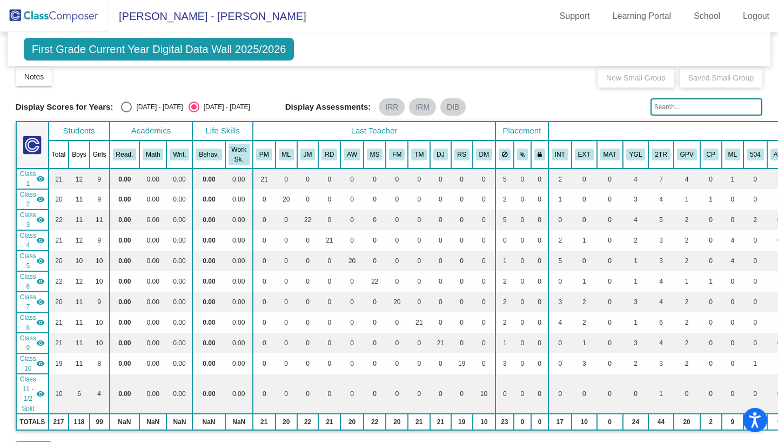
click at [129, 106] on div "Select an option" at bounding box center [126, 107] width 11 height 11
click at [126, 112] on input "[DATE] - [DATE]" at bounding box center [126, 112] width 1 height 1
radio input "true"
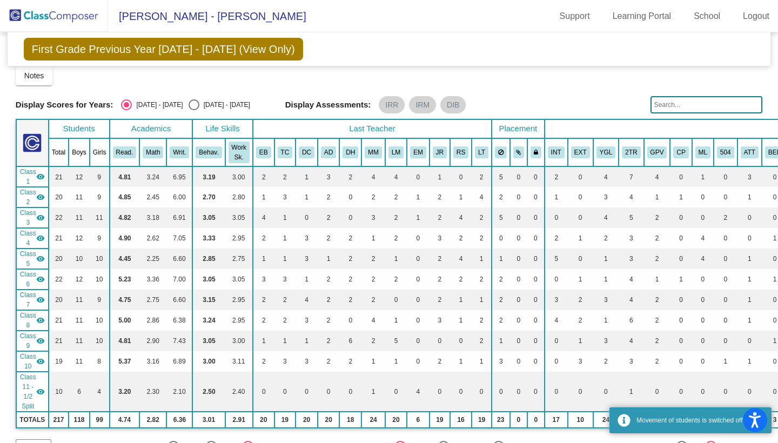
click at [179, 99] on div "Display Scores for Years: [DATE] - [DATE] [DATE] - [DATE] Display Assessments: …" at bounding box center [389, 104] width 747 height 17
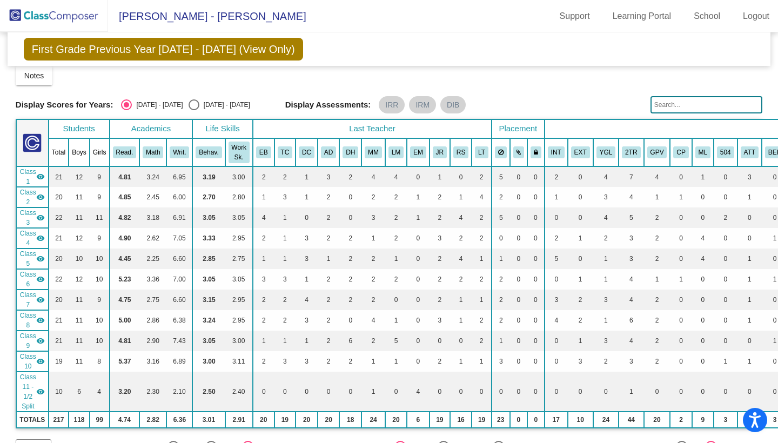
click at [189, 105] on div "Select an option" at bounding box center [194, 104] width 11 height 11
click at [193, 110] on input "[DATE] - [DATE]" at bounding box center [193, 110] width 1 height 1
radio input "true"
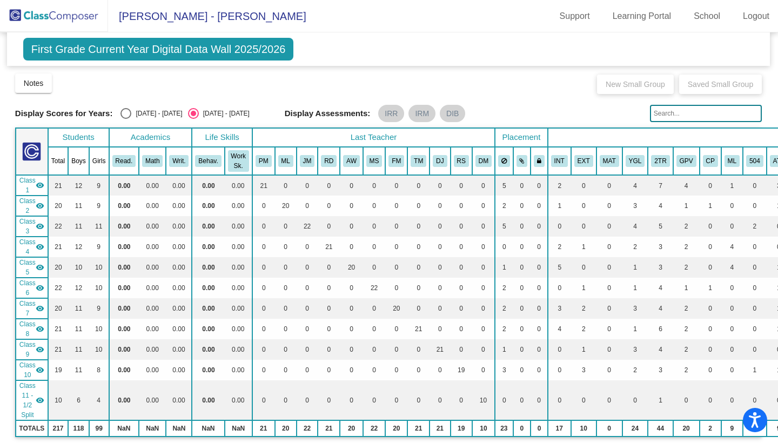
scroll to position [0, 1]
click at [131, 109] on div "[DATE] - [DATE]" at bounding box center [156, 114] width 51 height 10
click at [126, 119] on input "[DATE] - [DATE]" at bounding box center [125, 119] width 1 height 1
radio input "true"
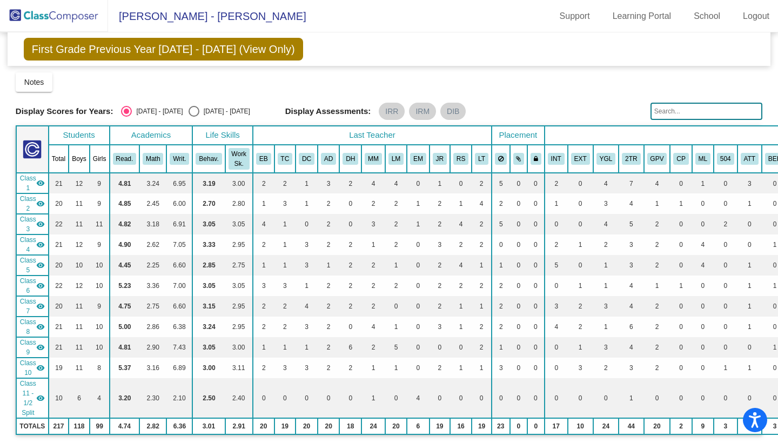
scroll to position [0, 0]
click at [42, 80] on span "Notes" at bounding box center [34, 82] width 20 height 9
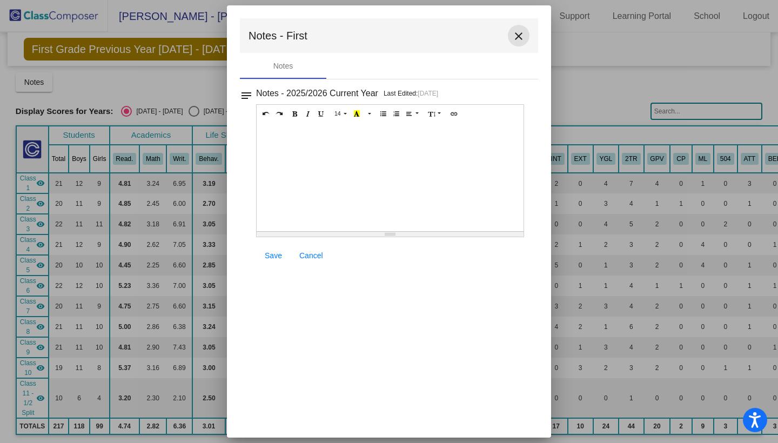
click at [522, 32] on mat-icon "close" at bounding box center [518, 36] width 13 height 13
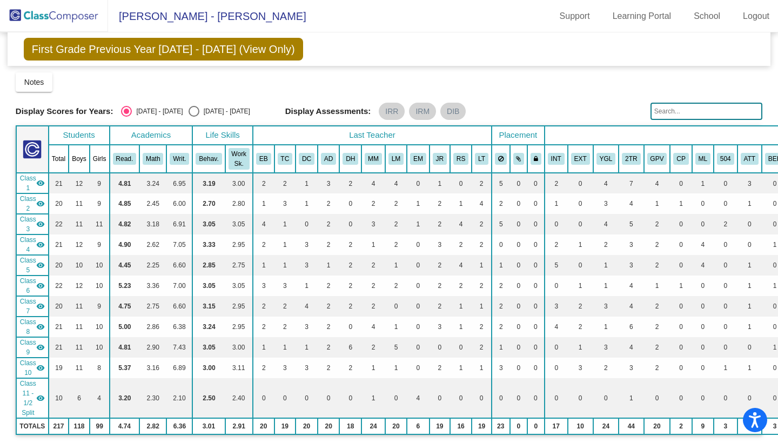
click at [49, 20] on img at bounding box center [54, 16] width 108 height 32
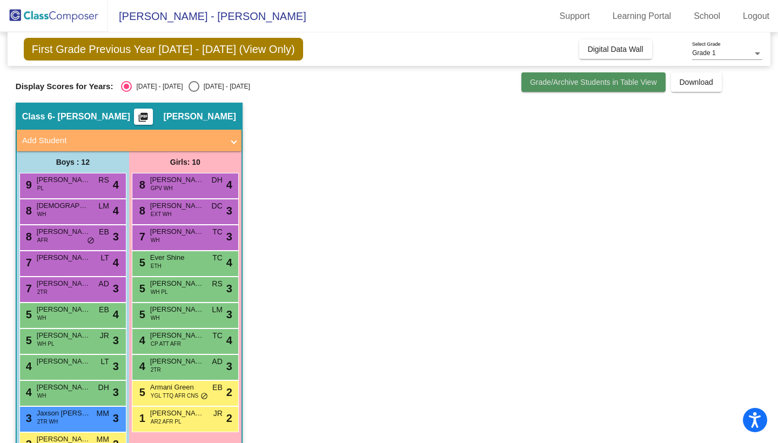
click at [606, 86] on span "Grade/Archive Students in Table View" at bounding box center [593, 82] width 127 height 9
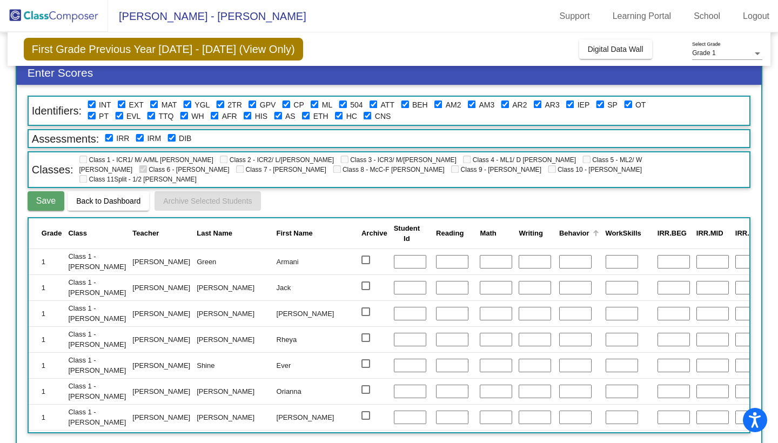
scroll to position [31, 0]
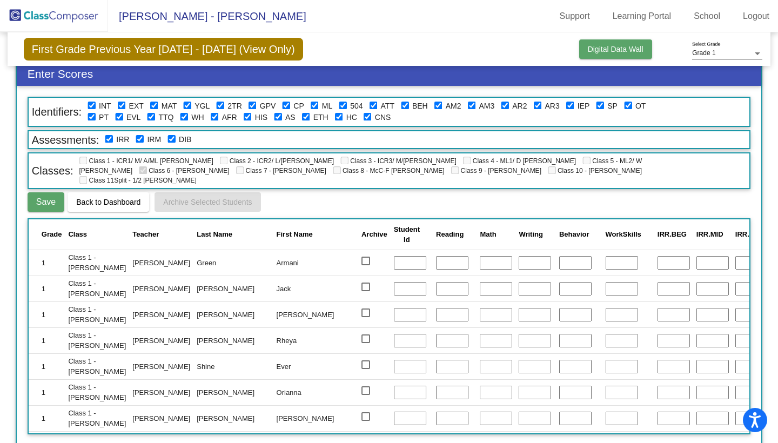
click at [606, 47] on span "Digital Data Wall" at bounding box center [616, 49] width 56 height 9
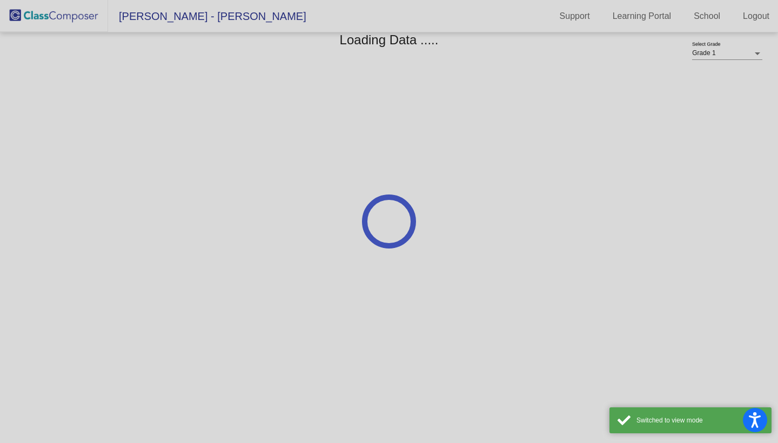
click at [25, 17] on div at bounding box center [389, 221] width 778 height 443
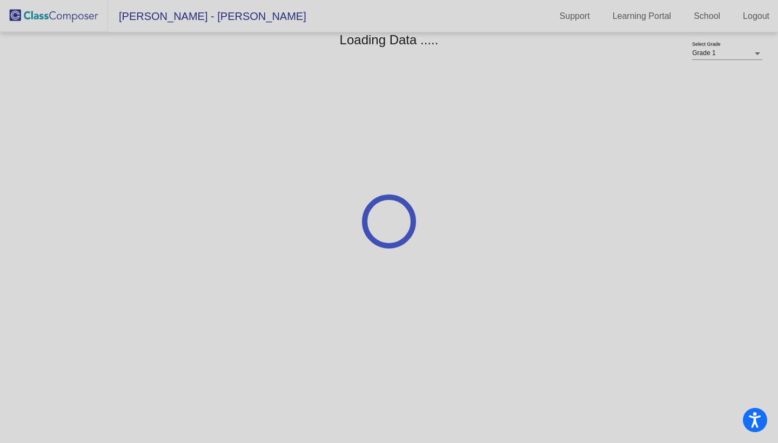
click at [12, 12] on div at bounding box center [389, 221] width 778 height 443
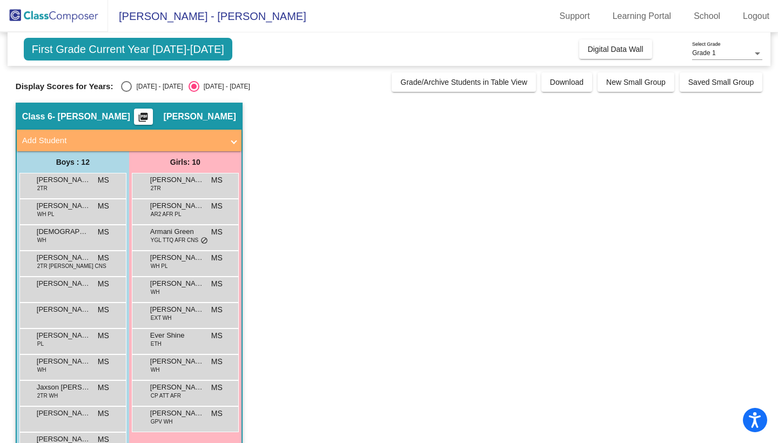
click at [115, 81] on div "Display Scores for Years: [DATE] - [DATE] [DATE] - [DATE]" at bounding box center [201, 86] width 371 height 11
click at [125, 83] on div "Select an option" at bounding box center [126, 86] width 11 height 11
click at [126, 92] on input "[DATE] - [DATE]" at bounding box center [126, 92] width 1 height 1
radio input "true"
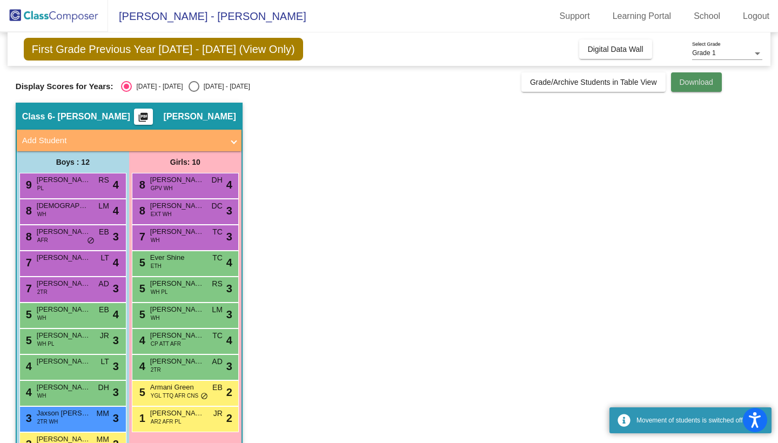
click at [677, 86] on button "Download" at bounding box center [696, 81] width 51 height 19
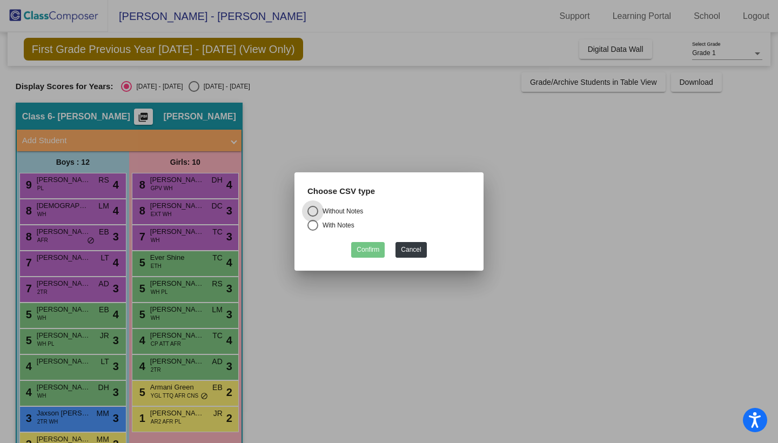
click at [316, 226] on div "Select an option" at bounding box center [312, 225] width 11 height 11
click at [313, 231] on input "With Notes" at bounding box center [312, 231] width 1 height 1
radio input "true"
click at [366, 248] on button "Confirm" at bounding box center [368, 250] width 34 height 16
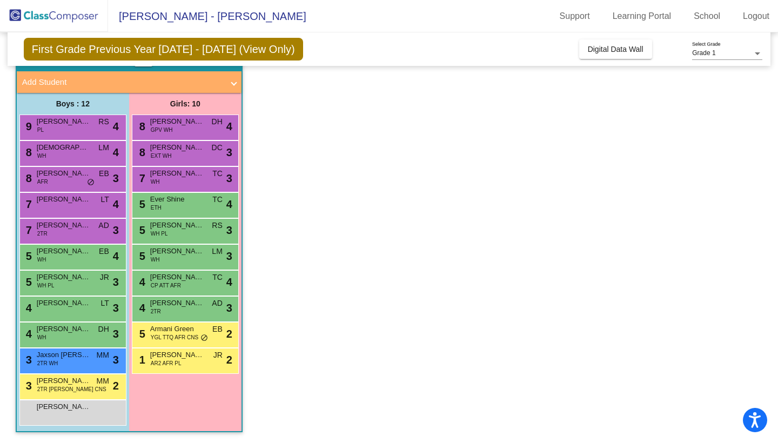
scroll to position [58, 0]
click at [90, 155] on div "8 [DEMOGRAPHIC_DATA][PERSON_NAME] WH LM lock do_not_disturb_alt 4" at bounding box center [71, 152] width 103 height 22
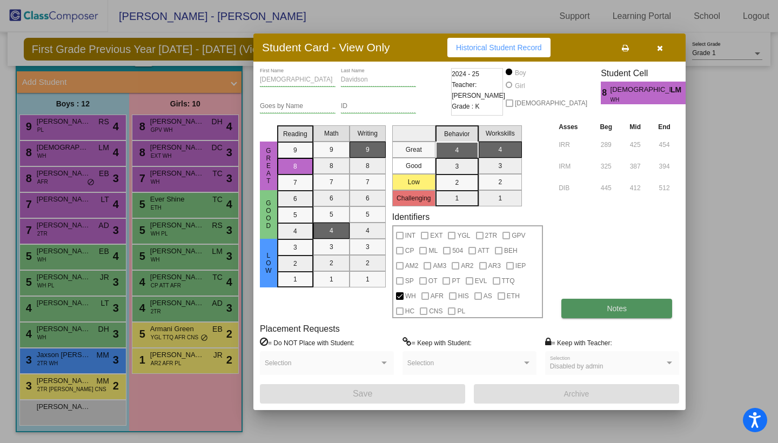
click at [622, 313] on button "Notes" at bounding box center [616, 308] width 111 height 19
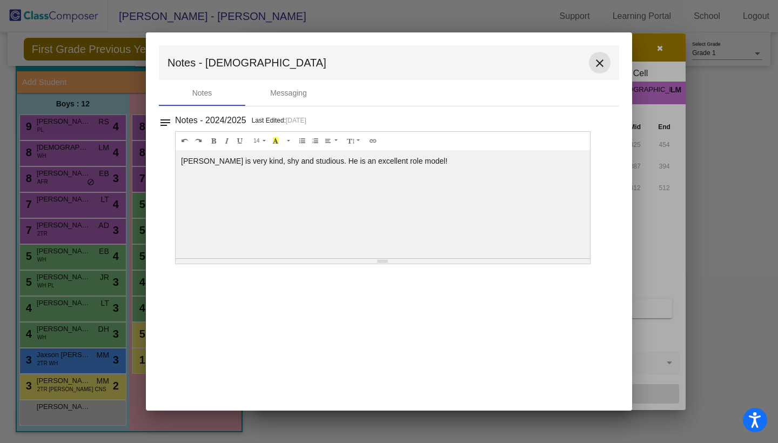
click at [600, 59] on mat-icon "close" at bounding box center [599, 63] width 13 height 13
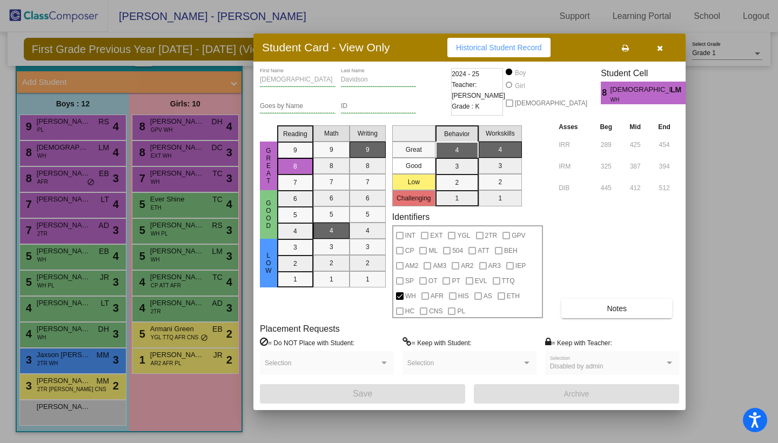
click at [103, 119] on div at bounding box center [389, 221] width 778 height 443
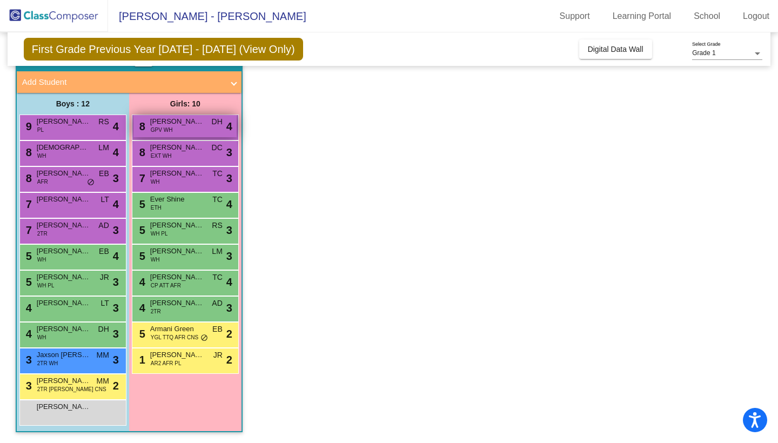
click at [222, 126] on span "DH" at bounding box center [217, 121] width 11 height 11
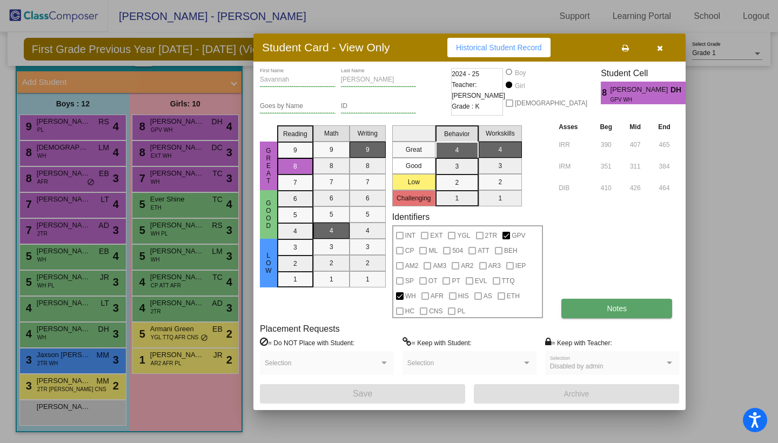
click at [622, 307] on span "Notes" at bounding box center [617, 308] width 20 height 9
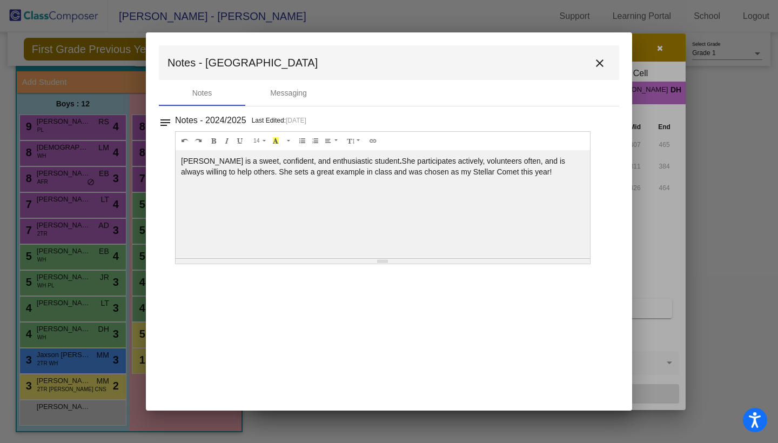
click at [604, 56] on button "close" at bounding box center [600, 63] width 22 height 22
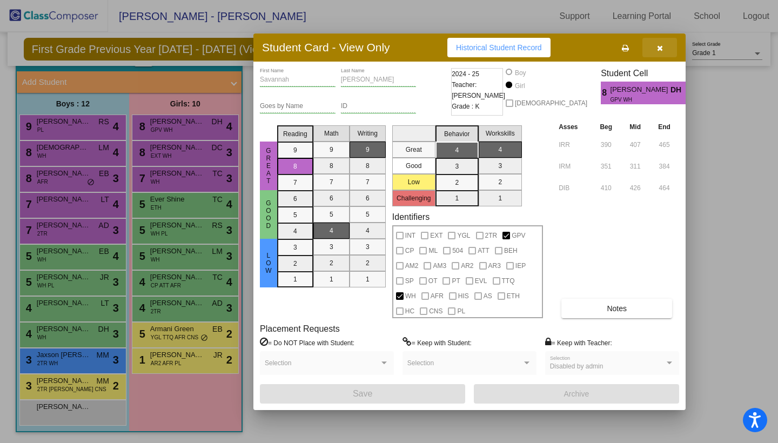
click at [658, 45] on icon "button" at bounding box center [660, 48] width 6 height 8
